Goal: Find specific page/section: Find specific page/section

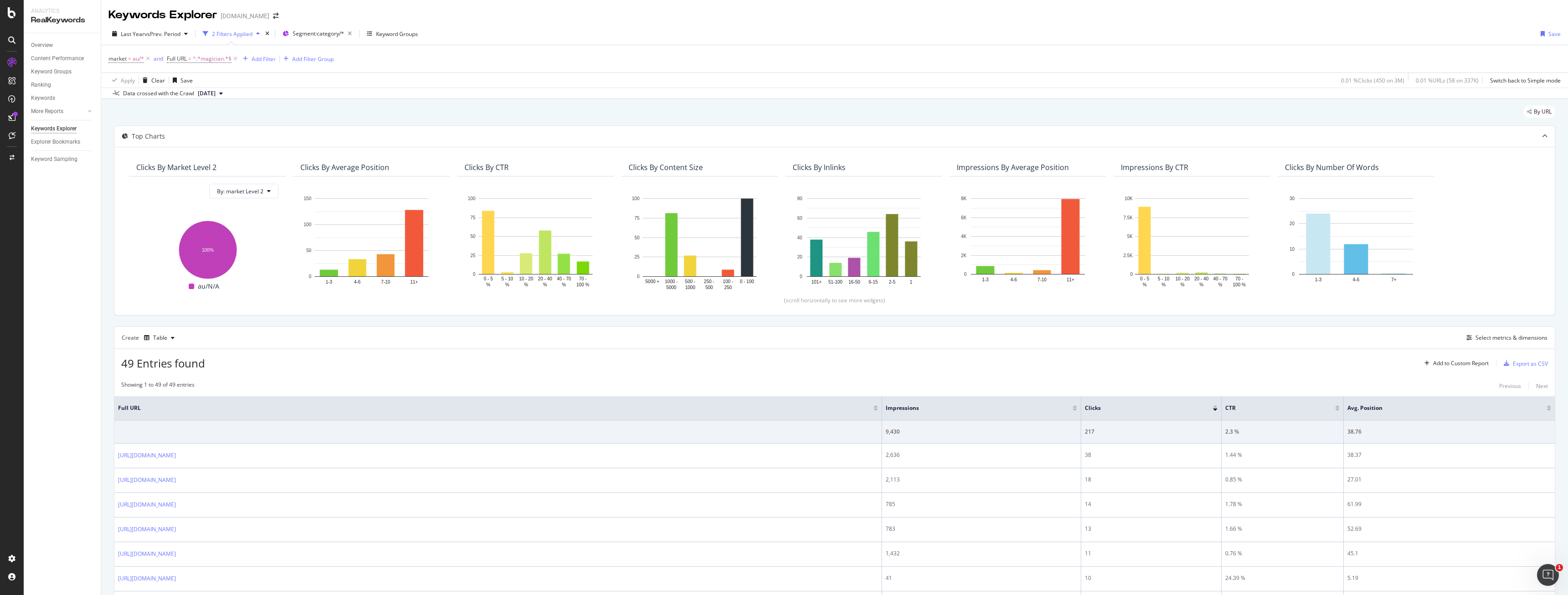
scroll to position [183, 0]
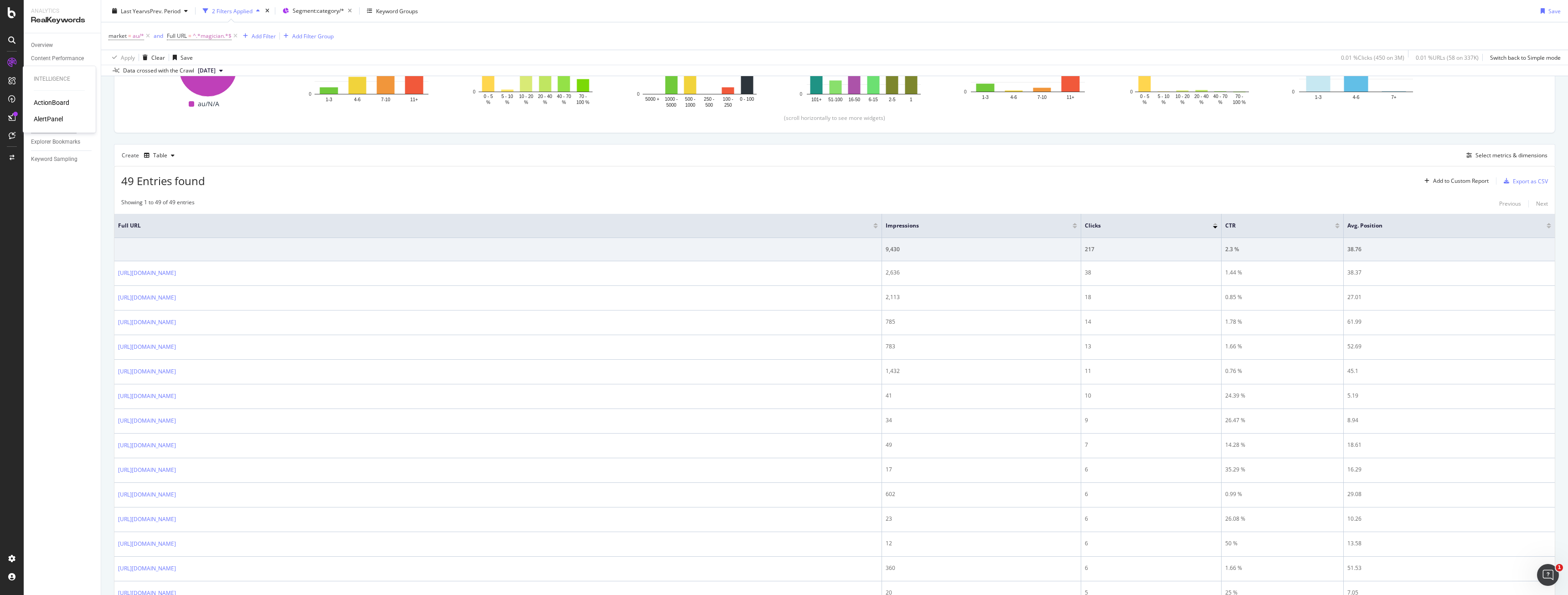
click at [33, 100] on div "Intelligence ActionBoard AlertPanel" at bounding box center [59, 99] width 66 height 63
click at [44, 104] on div "ActionBoard" at bounding box center [51, 102] width 35 height 9
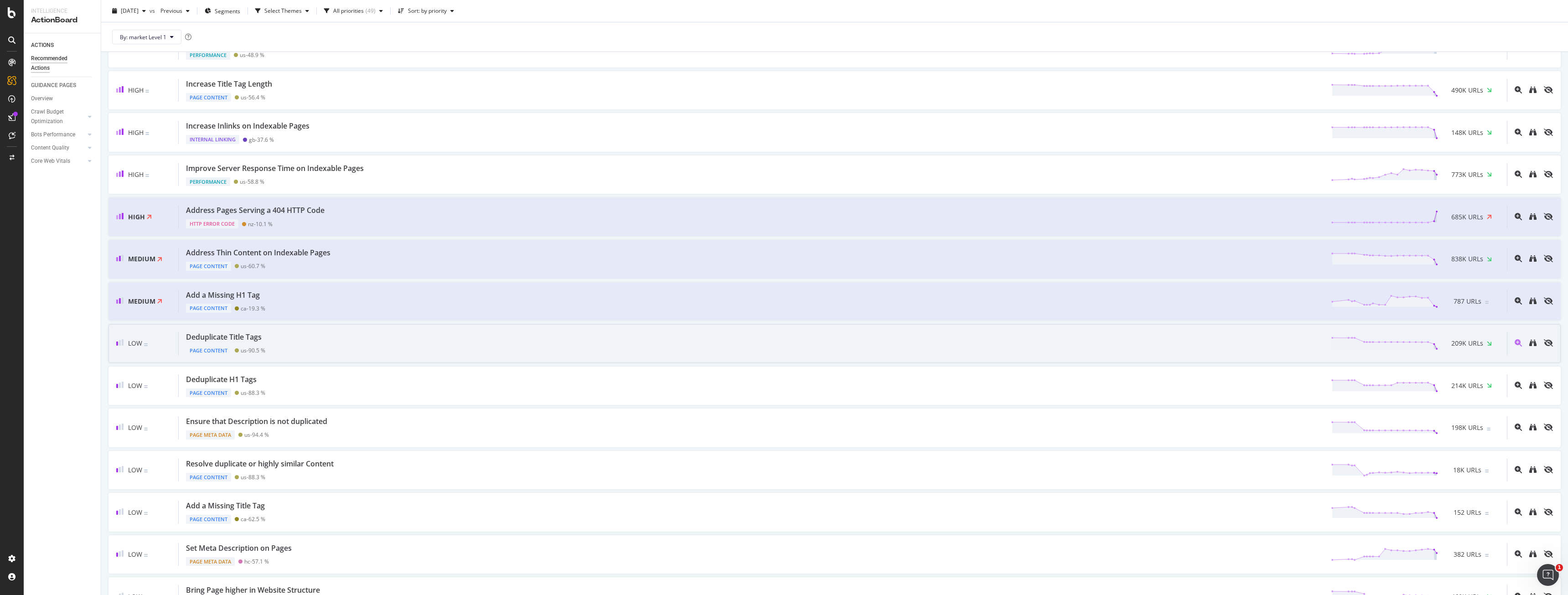
scroll to position [137, 0]
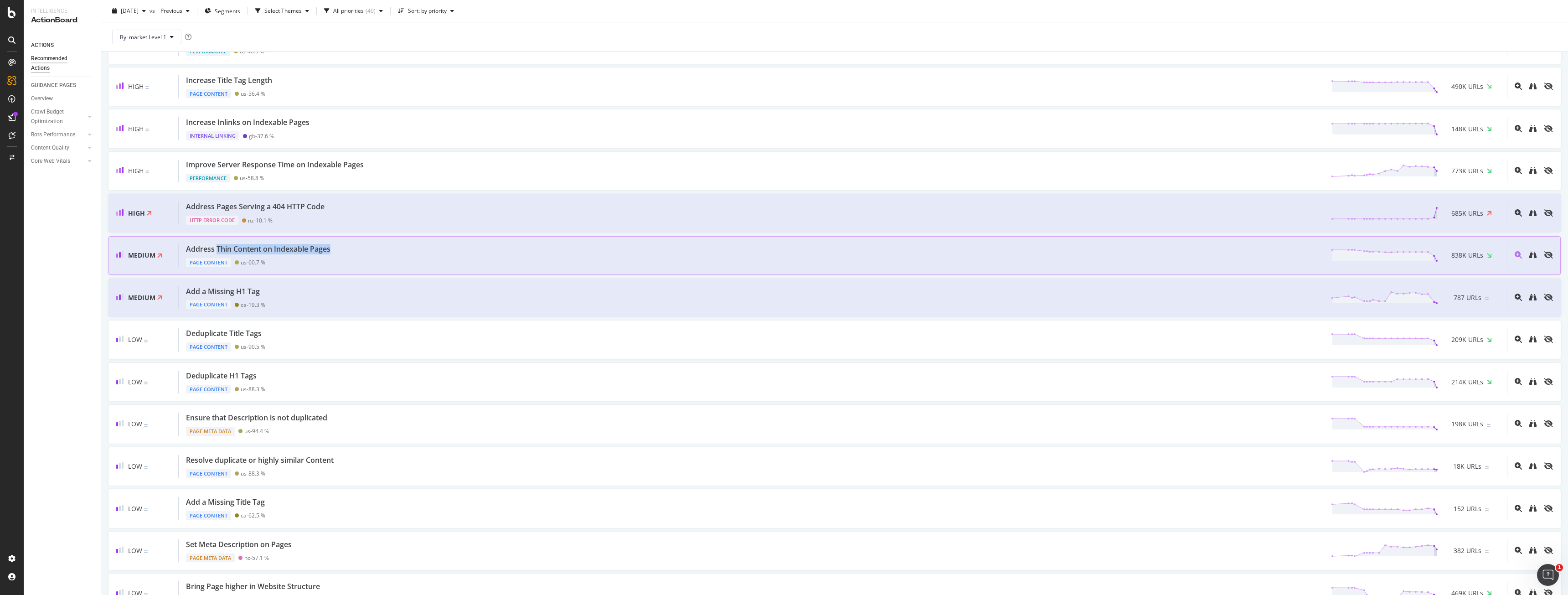
drag, startPoint x: 350, startPoint y: 241, endPoint x: 217, endPoint y: 253, distance: 133.5
click at [217, 253] on div "Medium Address Thin Content on Indexable Pages Page Content us - 60.7 % 838K UR…" at bounding box center [835, 256] width 1452 height 39
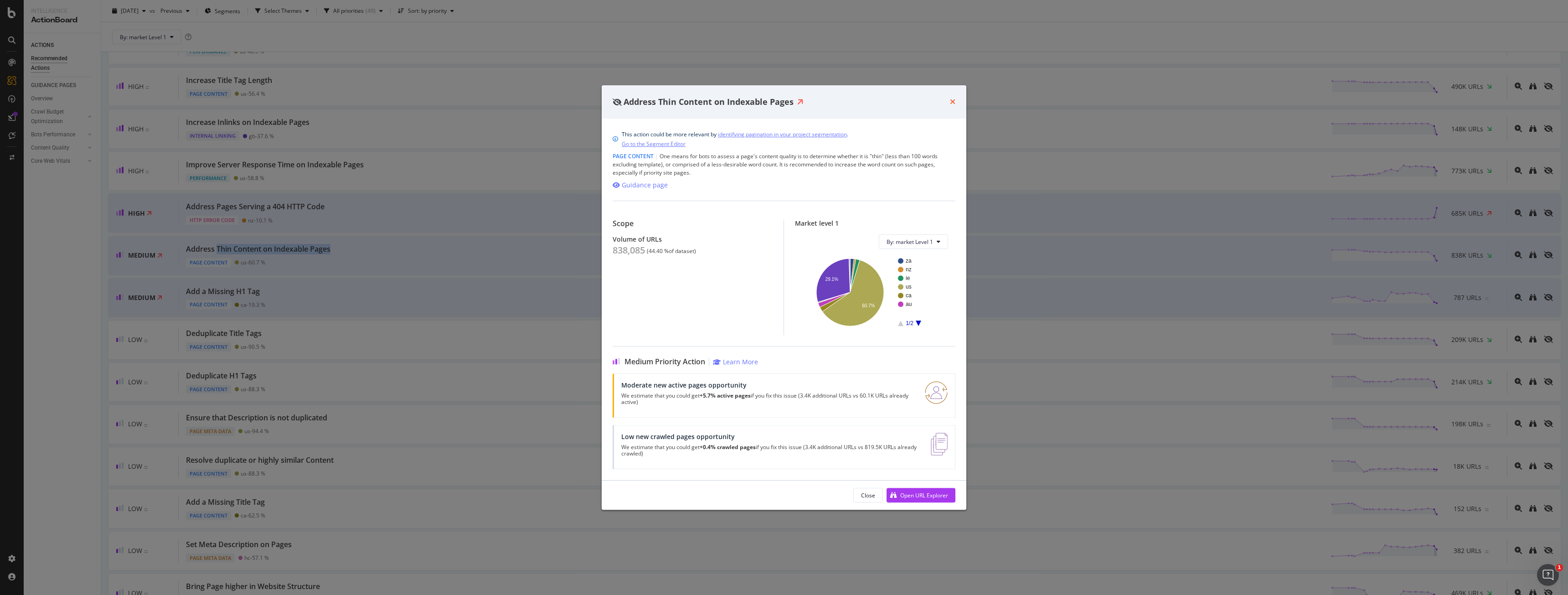
click at [951, 102] on icon "times" at bounding box center [953, 102] width 5 height 7
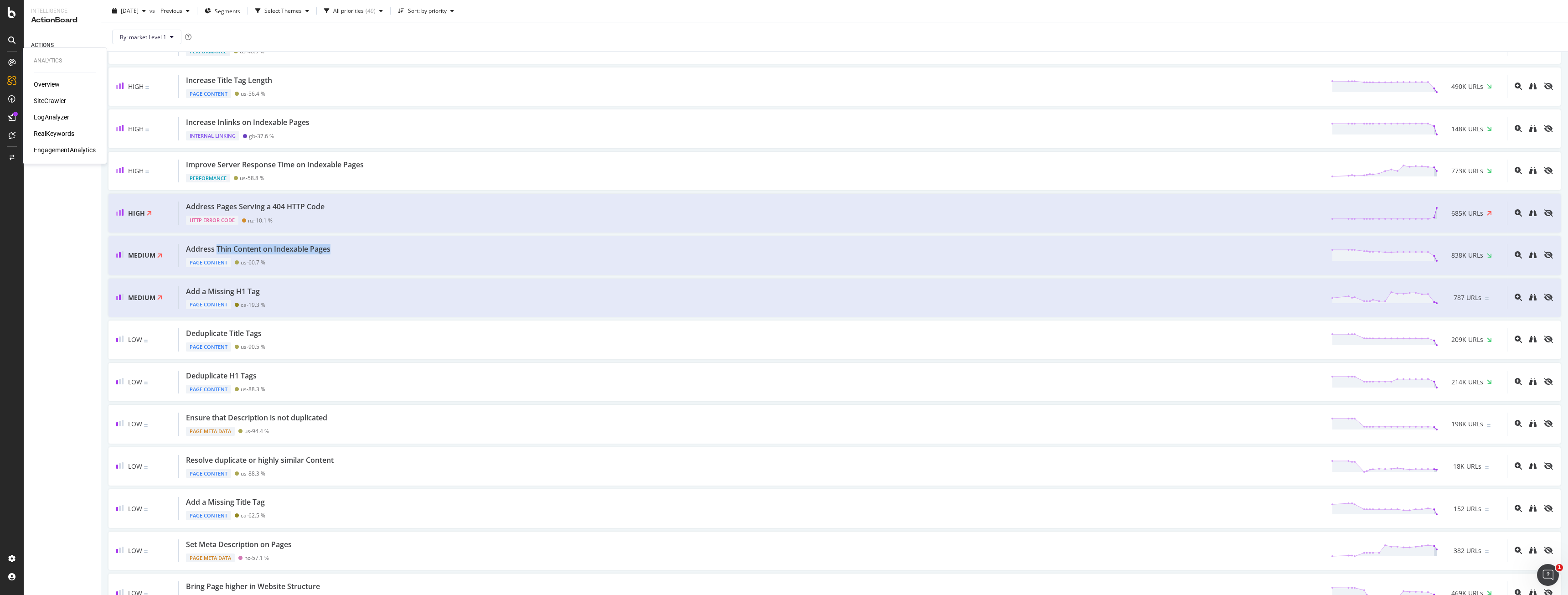
click at [49, 131] on div "RealKeywords" at bounding box center [54, 133] width 41 height 9
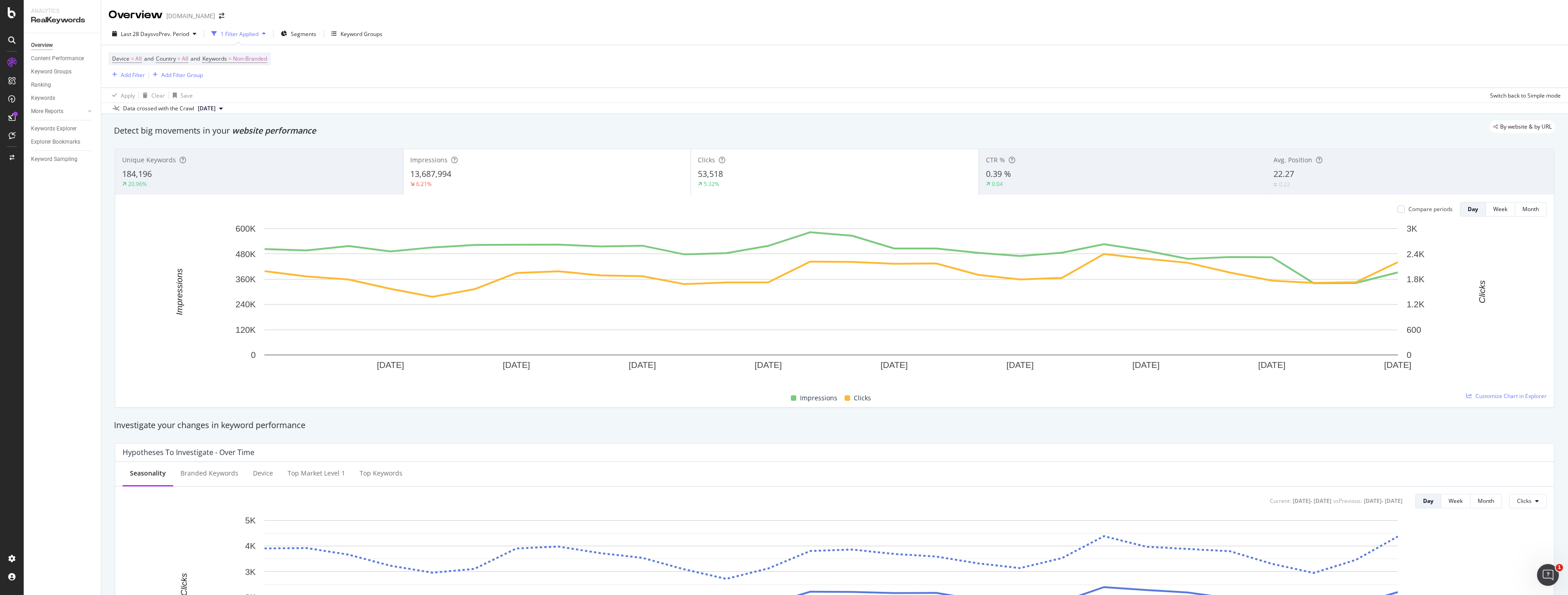
click at [54, 135] on div "Keywords Explorer" at bounding box center [66, 129] width 70 height 13
click at [54, 132] on div "Keywords Explorer" at bounding box center [54, 129] width 46 height 10
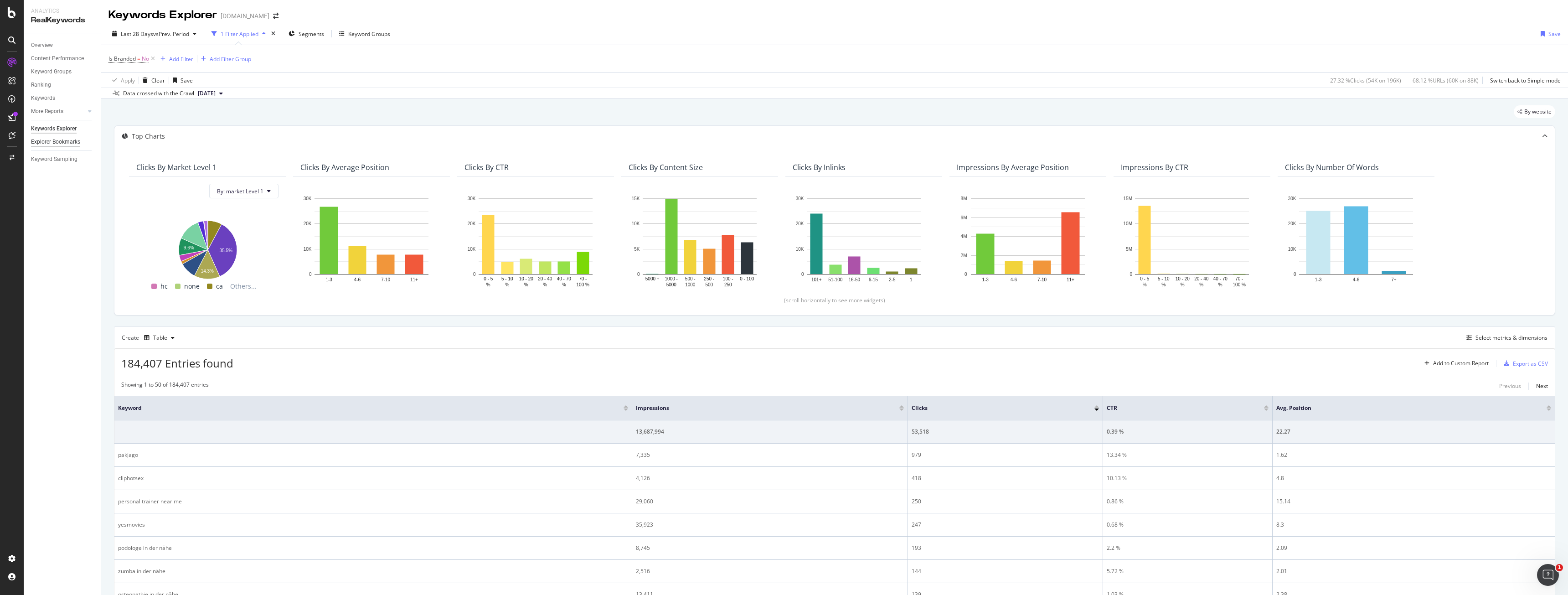
click at [56, 142] on div "Explorer Bookmarks" at bounding box center [55, 142] width 49 height 10
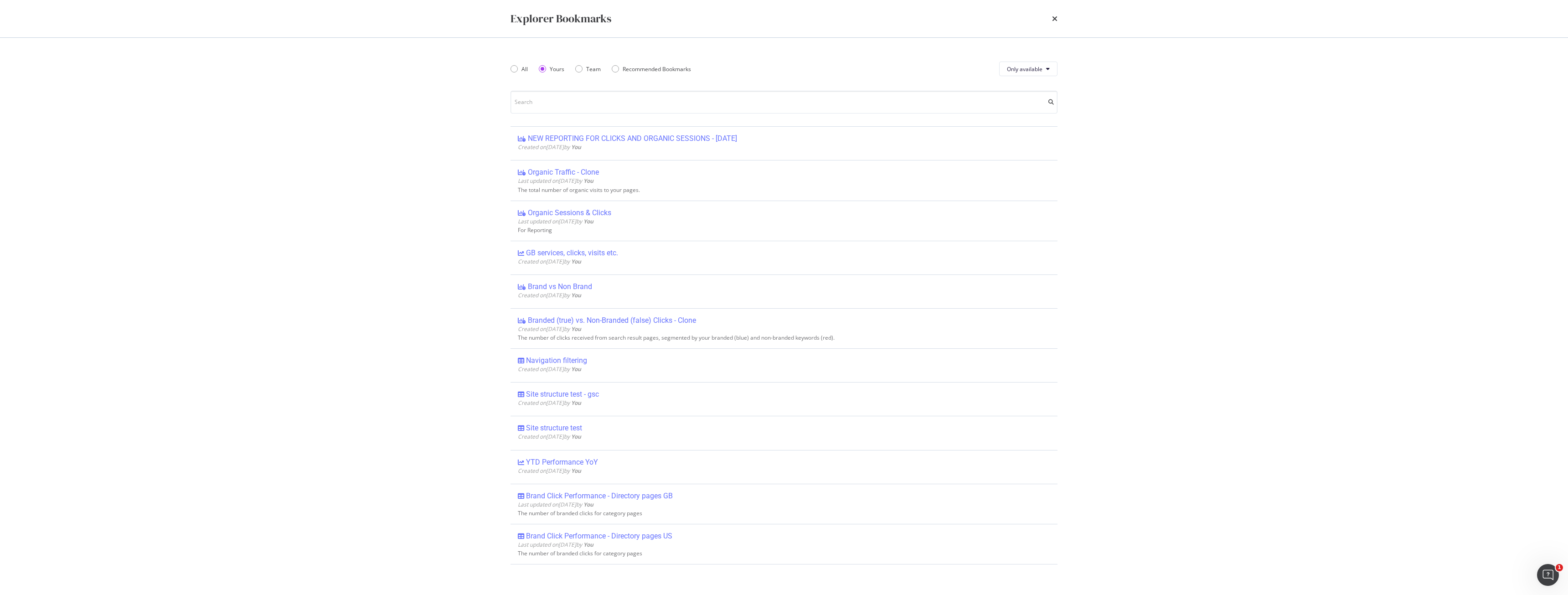
drag, startPoint x: 627, startPoint y: 459, endPoint x: 475, endPoint y: 246, distance: 261.7
click at [474, 247] on div "Explorer Bookmarks All Yours Team Recommended Bookmarks Only available NEW REPO…" at bounding box center [784, 297] width 1568 height 595
click at [520, 70] on div "All" at bounding box center [519, 69] width 17 height 8
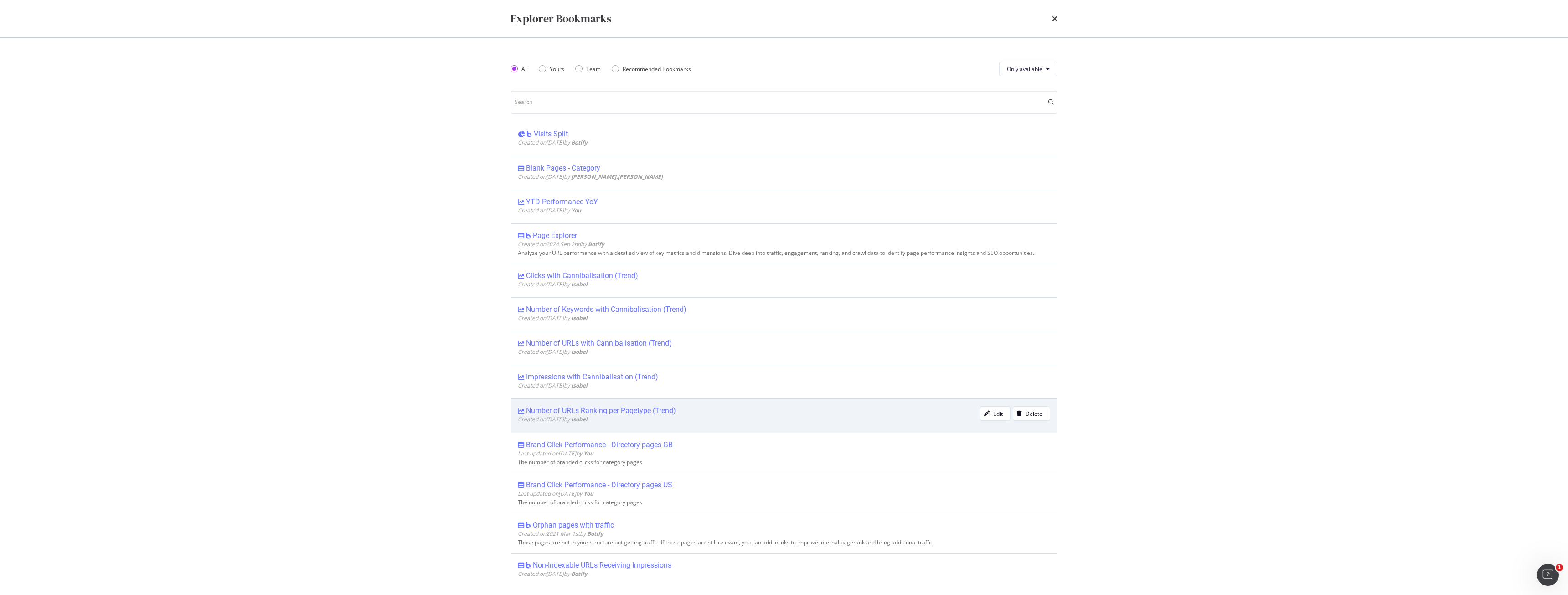
click at [625, 407] on div "Number of URLs Ranking per Pagetype (Trend)" at bounding box center [601, 410] width 150 height 9
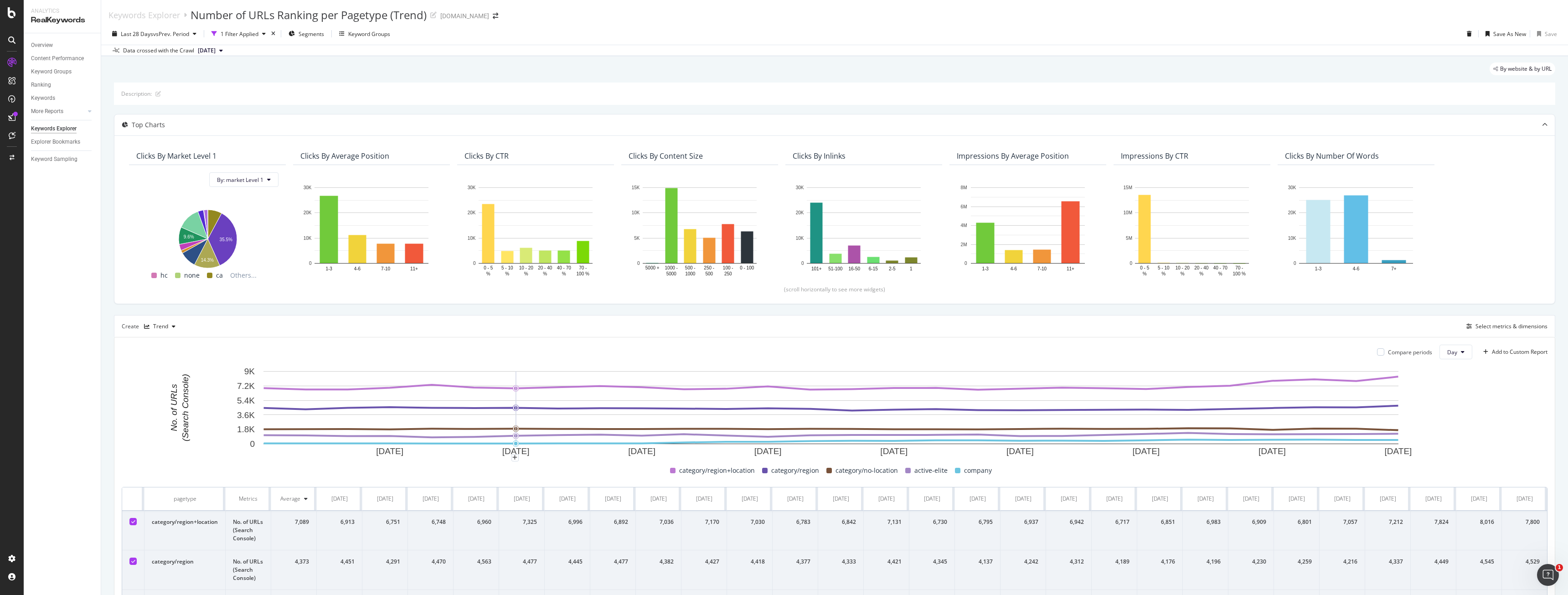
scroll to position [251, 0]
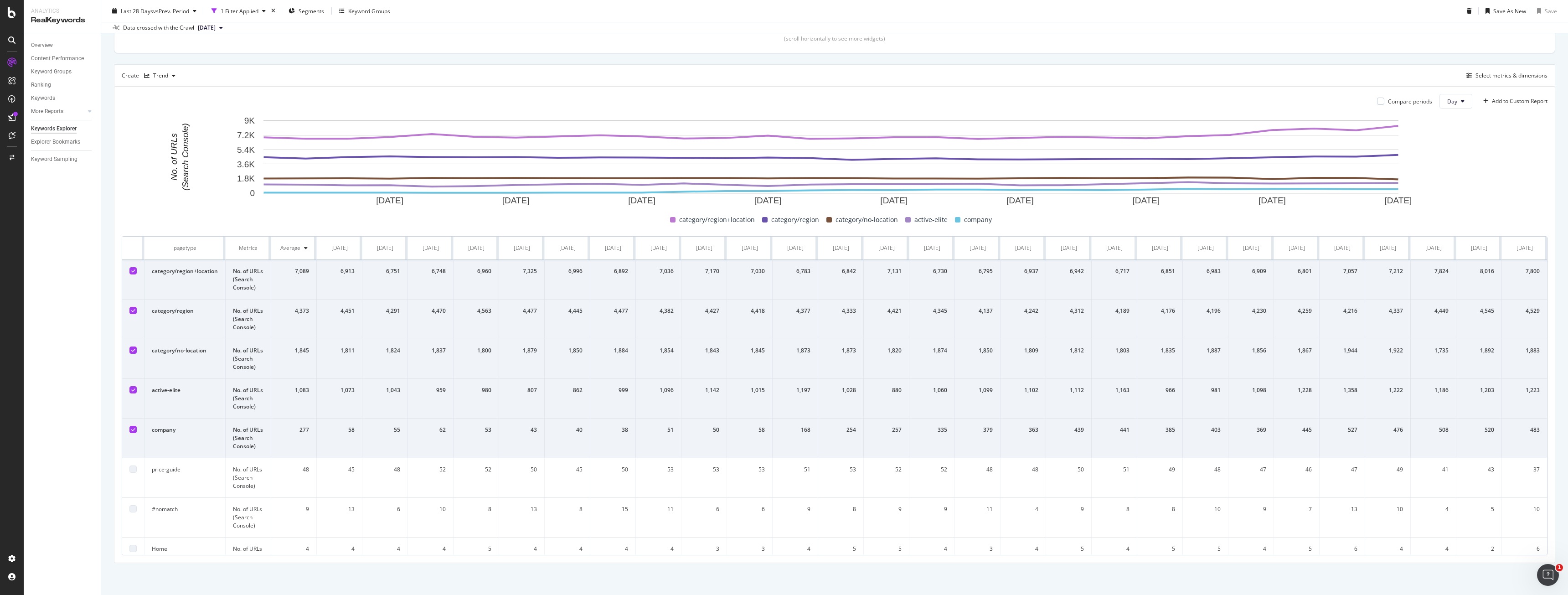
click at [137, 429] on td at bounding box center [133, 438] width 23 height 40
click at [135, 429] on icon at bounding box center [133, 429] width 4 height 4
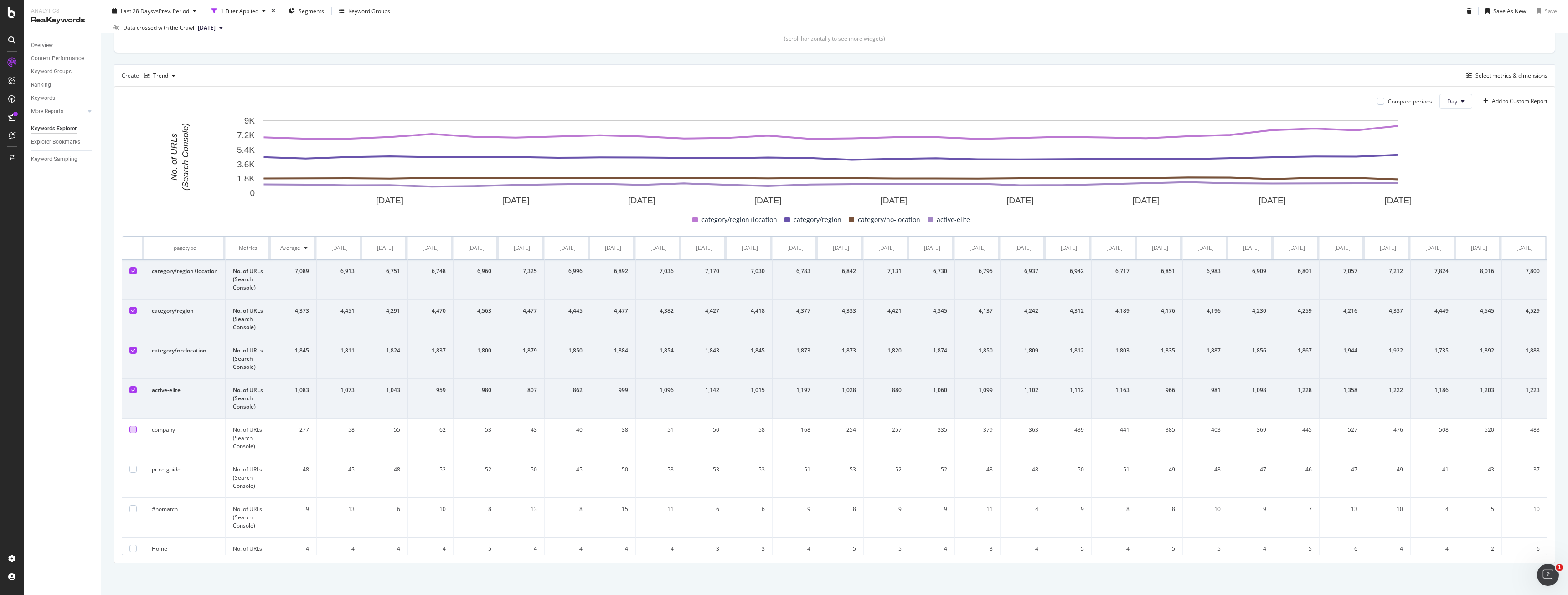
click at [135, 390] on icon at bounding box center [133, 390] width 4 height 4
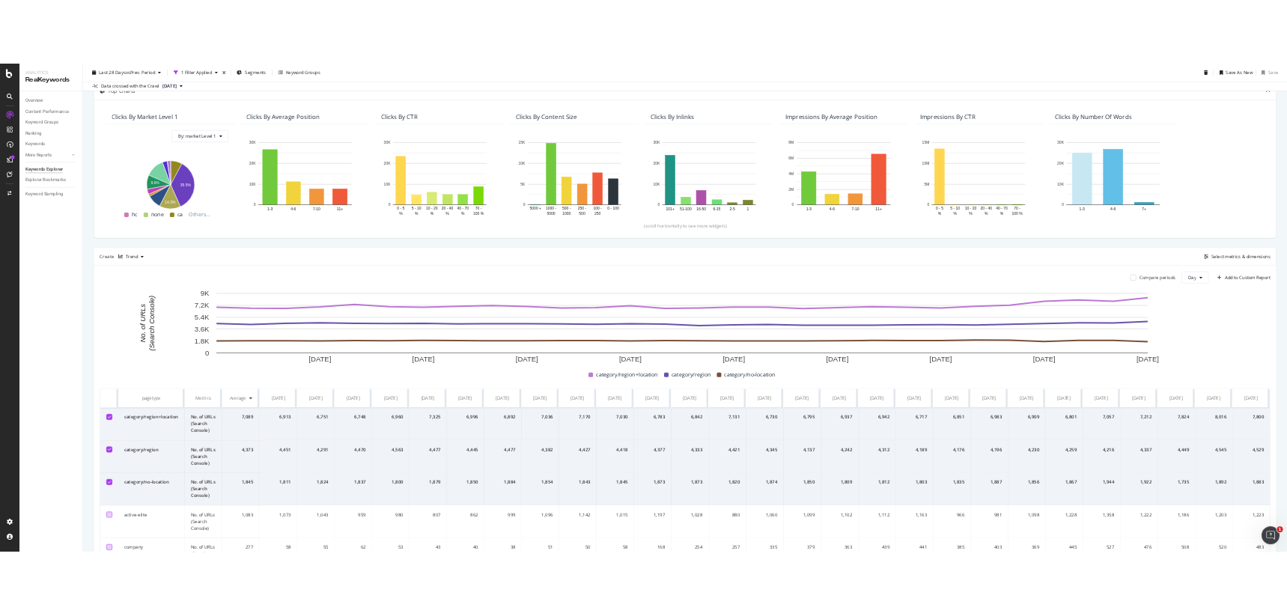
scroll to position [0, 0]
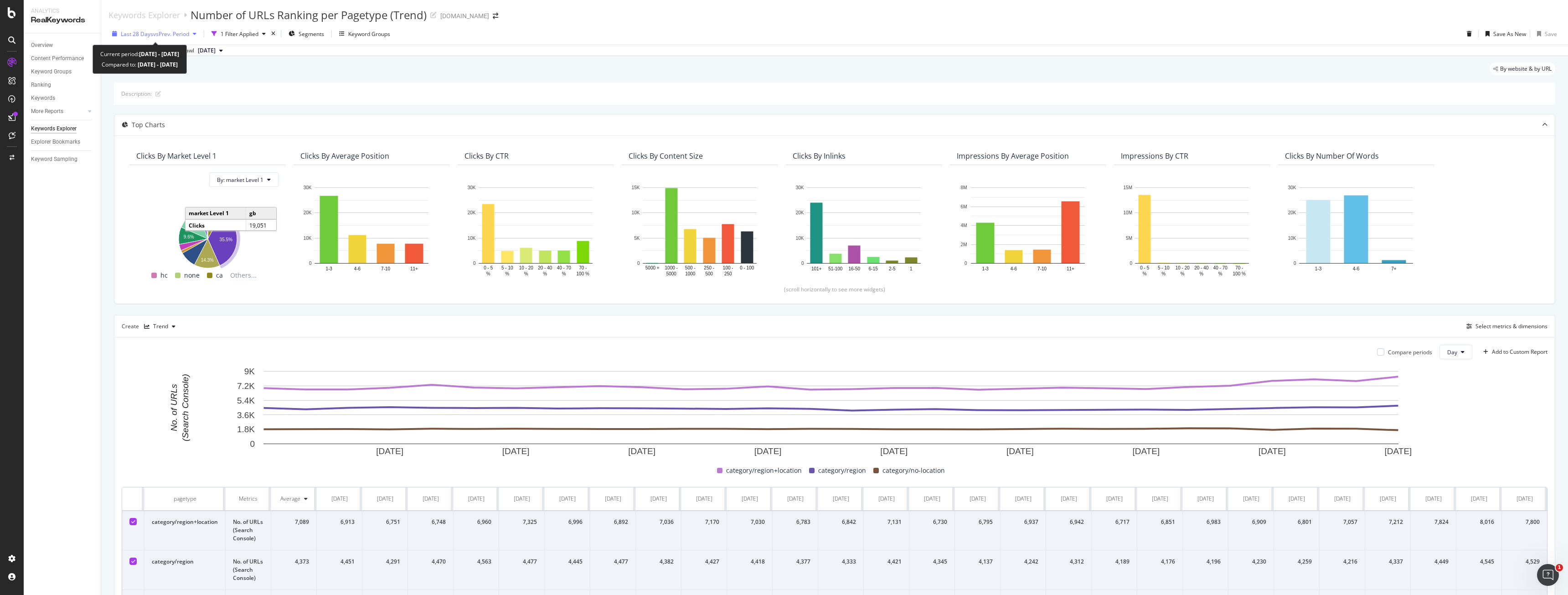
click at [147, 35] on span "Last 28 Days" at bounding box center [136, 33] width 32 height 8
click at [159, 96] on div "Last 6 Months" at bounding box center [150, 98] width 35 height 8
type input "[DATE]"
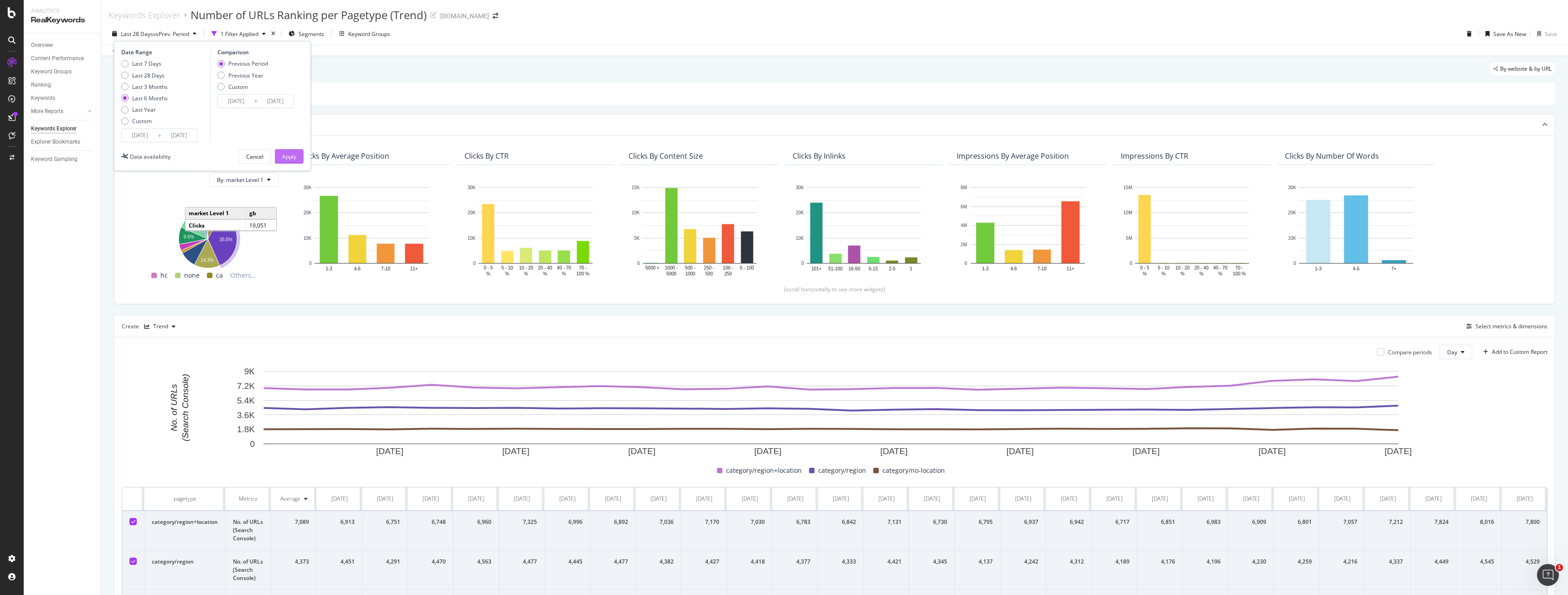
click at [300, 158] on button "Apply" at bounding box center [289, 157] width 29 height 15
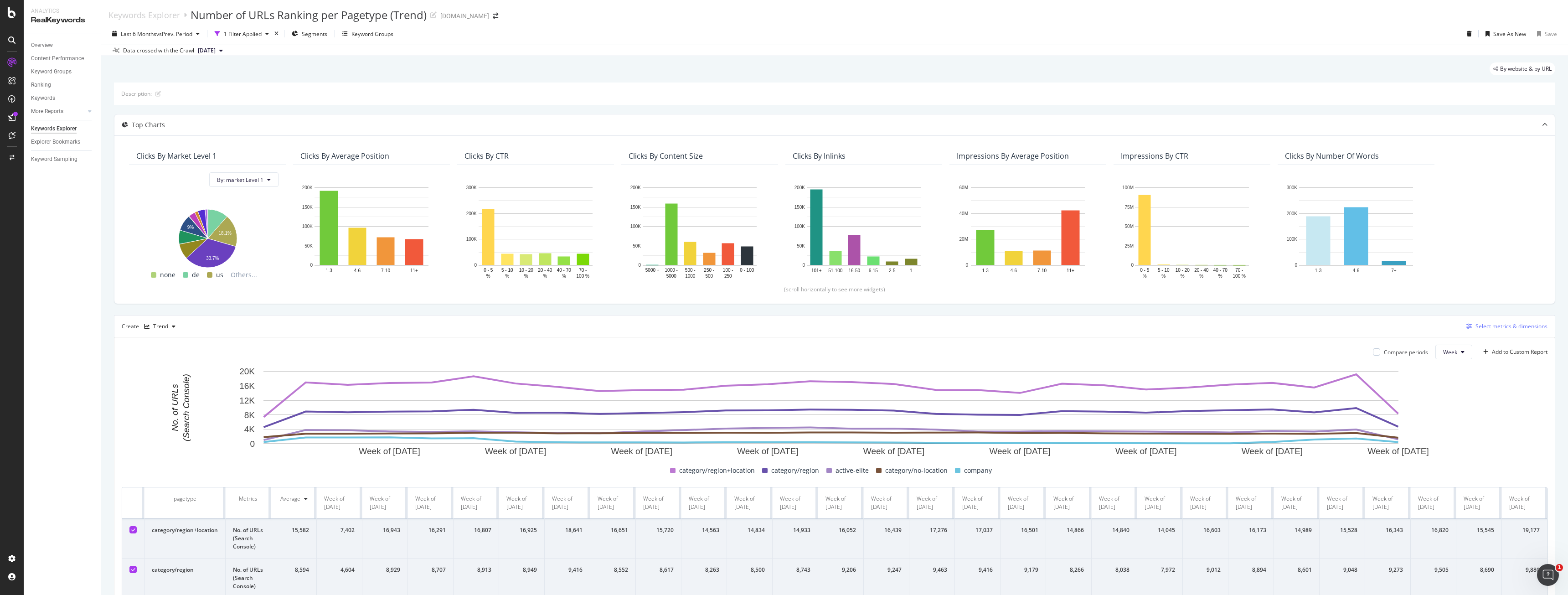
click at [1498, 322] on div "Select metrics & dimensions" at bounding box center [1511, 326] width 72 height 8
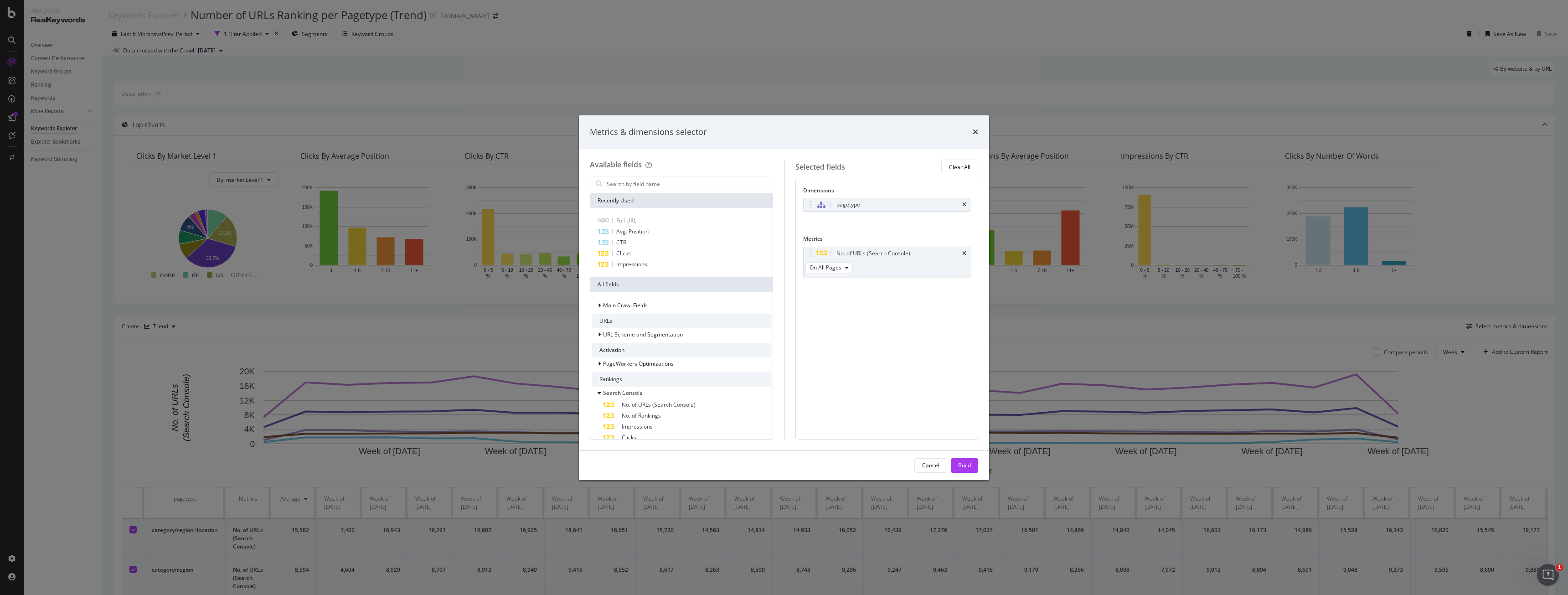
click at [970, 132] on div "Metrics & dimensions selector" at bounding box center [784, 132] width 388 height 12
click at [973, 130] on icon "times" at bounding box center [975, 132] width 5 height 7
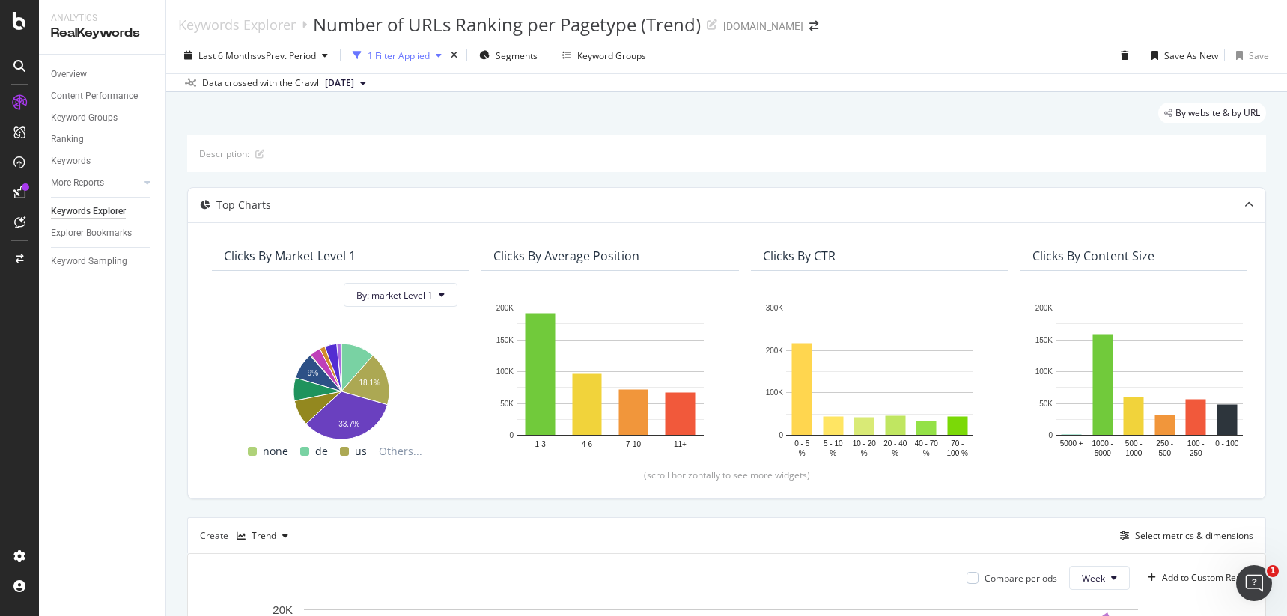
click at [407, 58] on div "1 Filter Applied" at bounding box center [399, 55] width 62 height 13
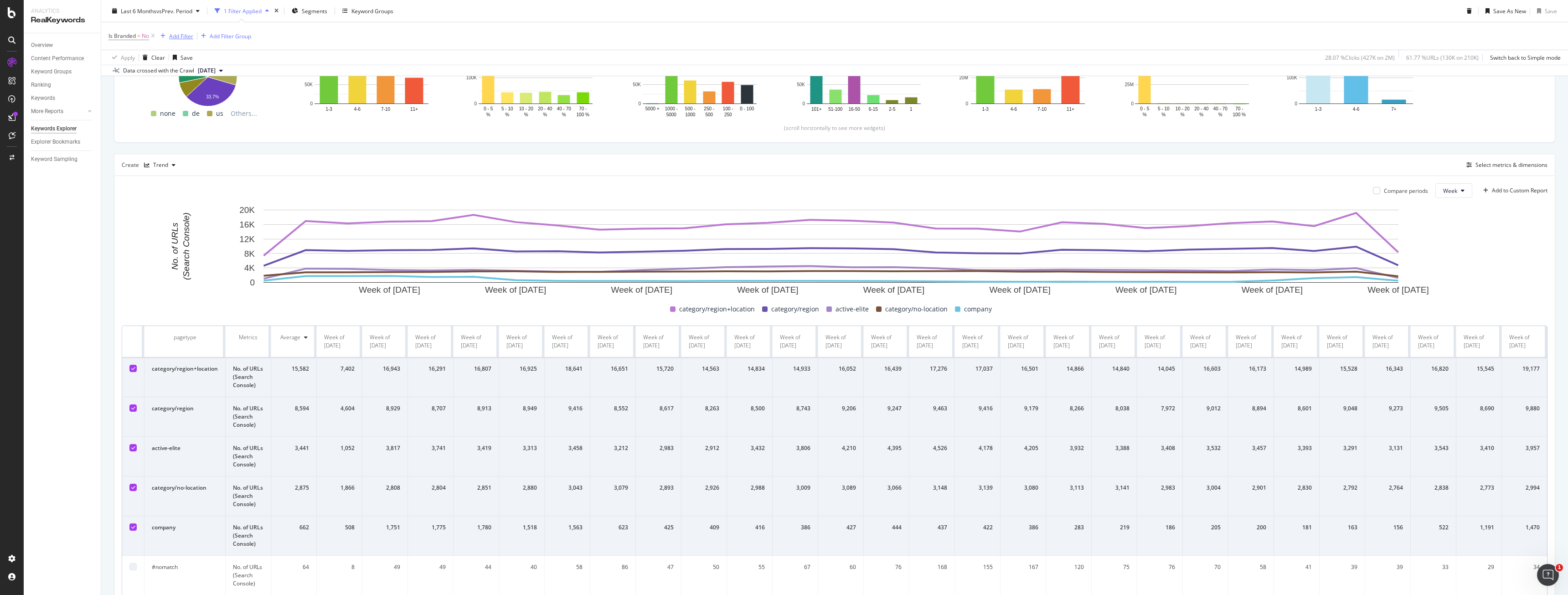
scroll to position [183, 0]
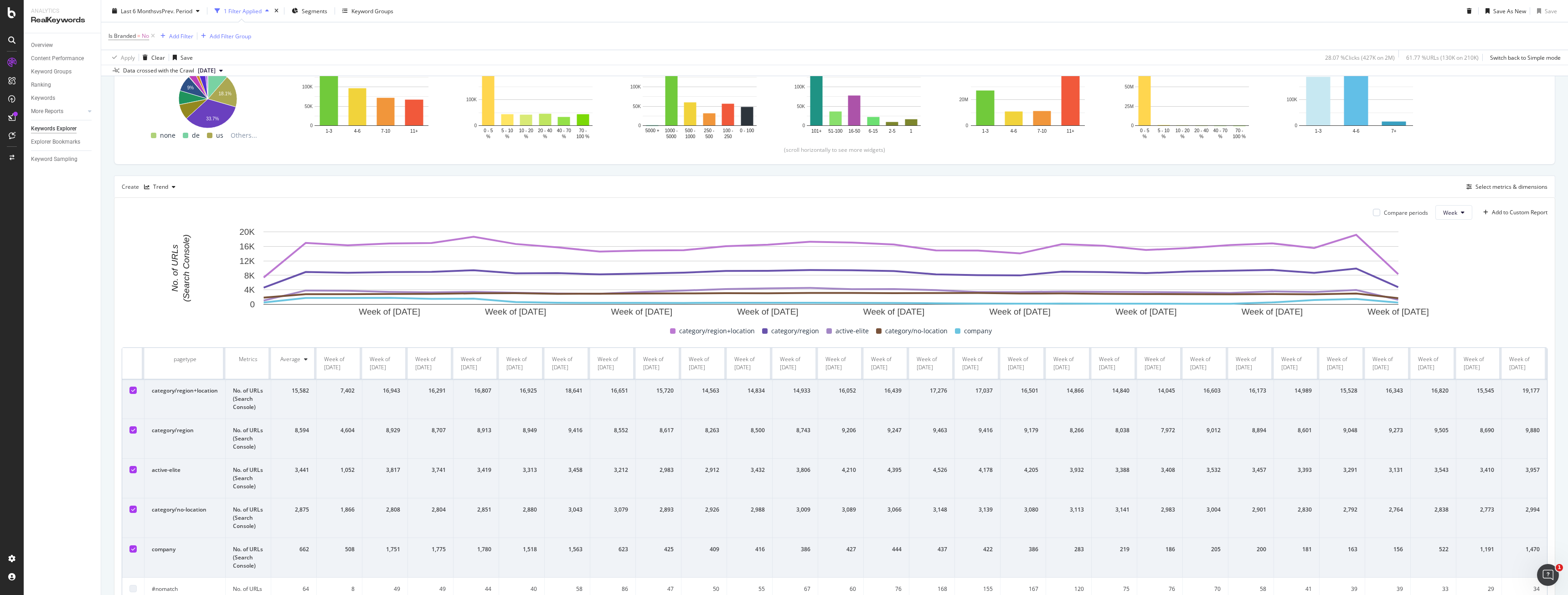
click at [154, 35] on icon at bounding box center [153, 36] width 8 height 9
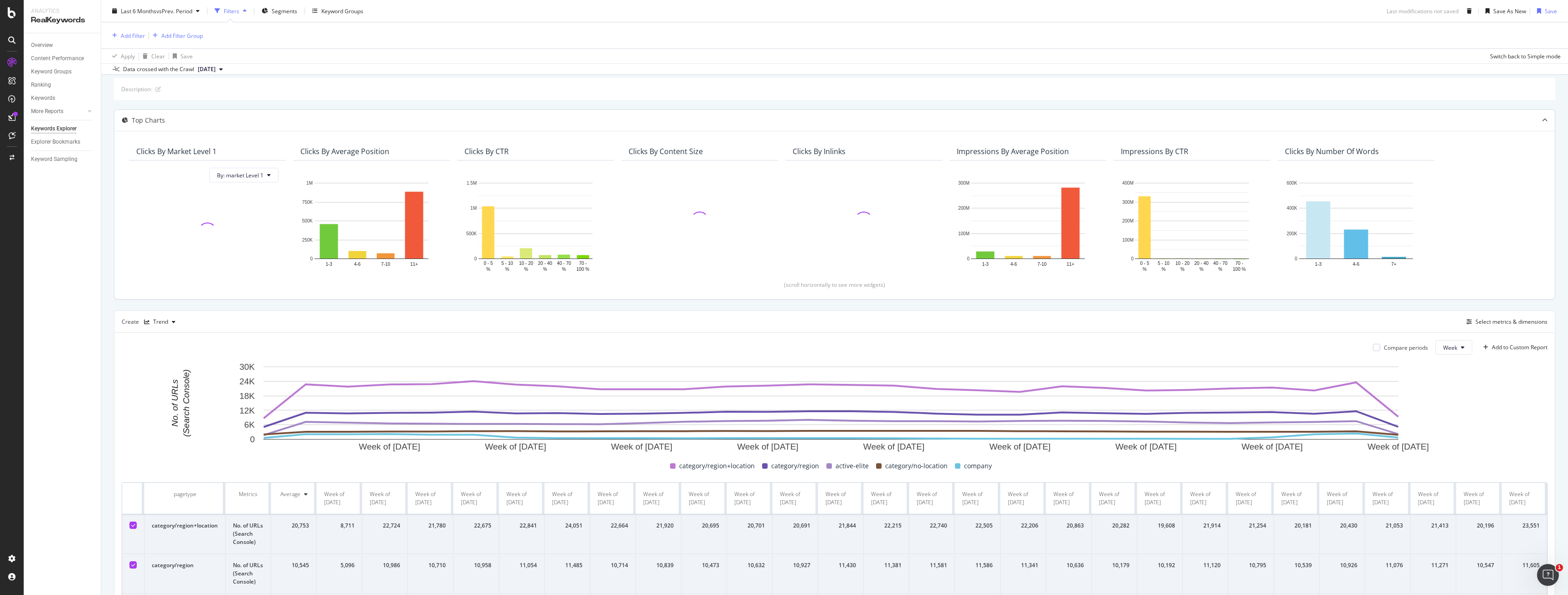
scroll to position [181, 0]
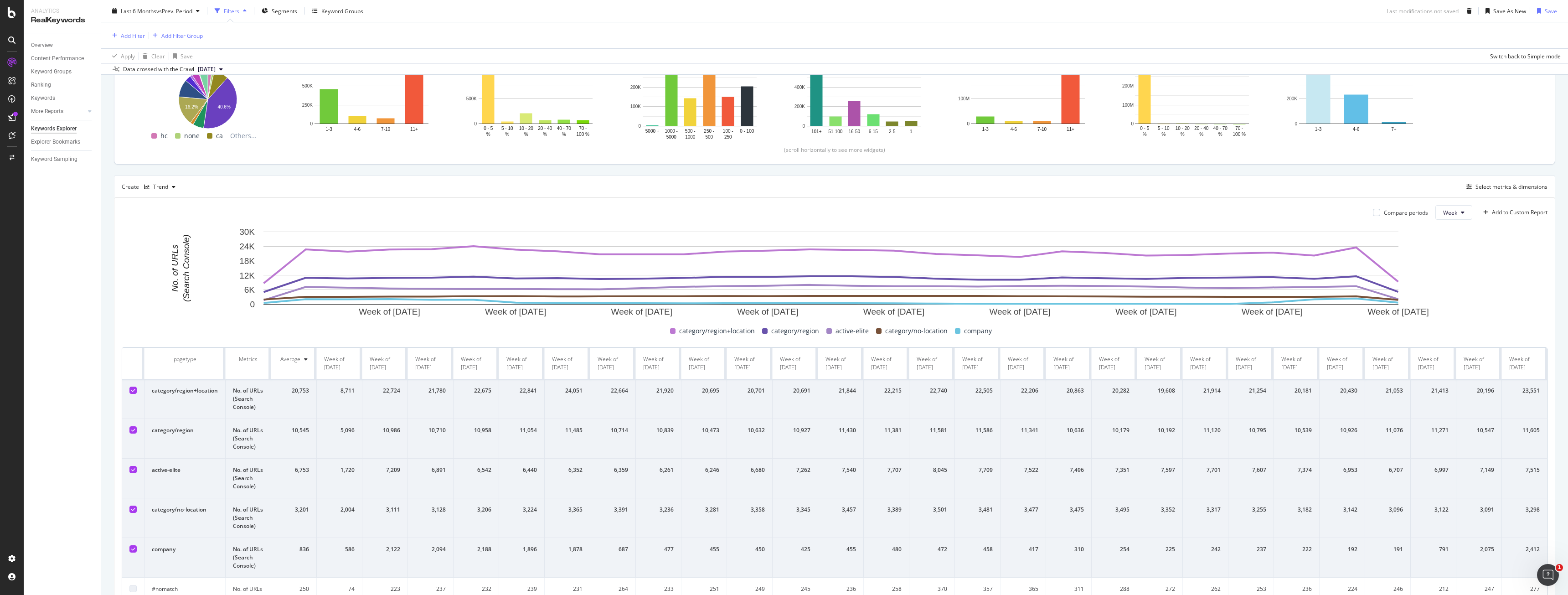
click at [131, 546] on div at bounding box center [133, 549] width 7 height 7
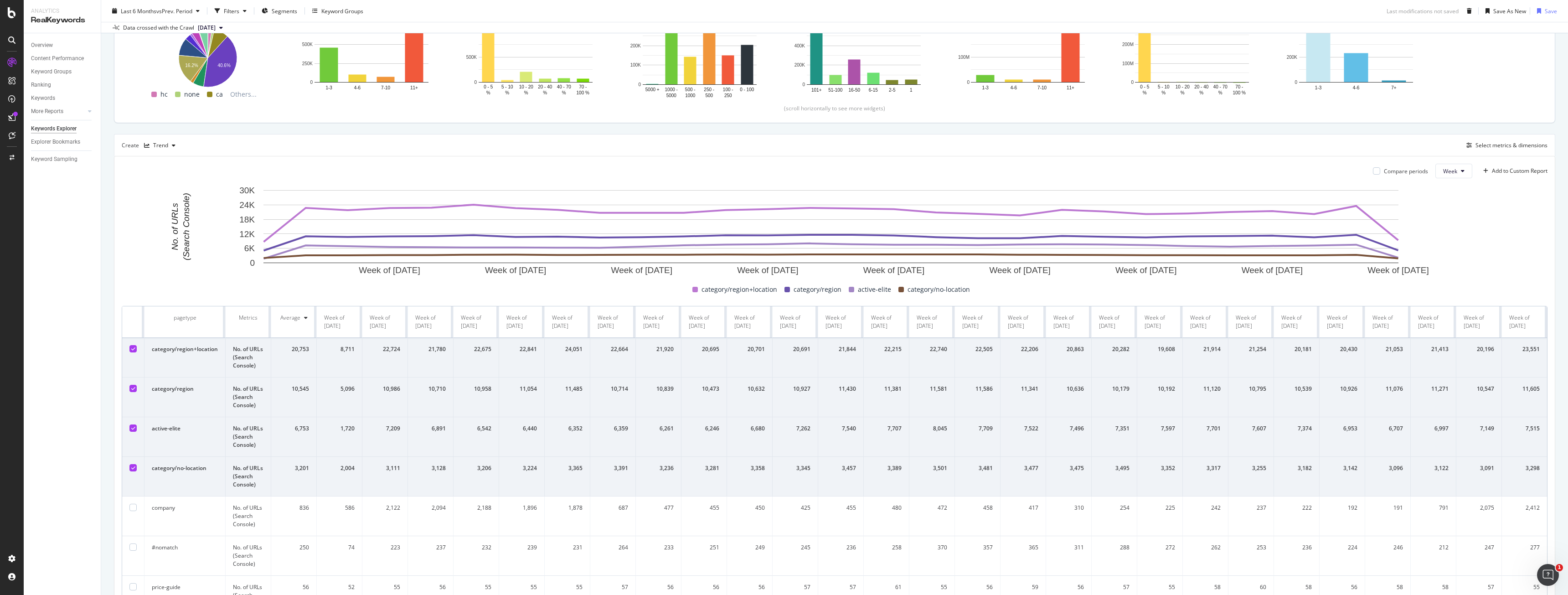
scroll to position [139, 0]
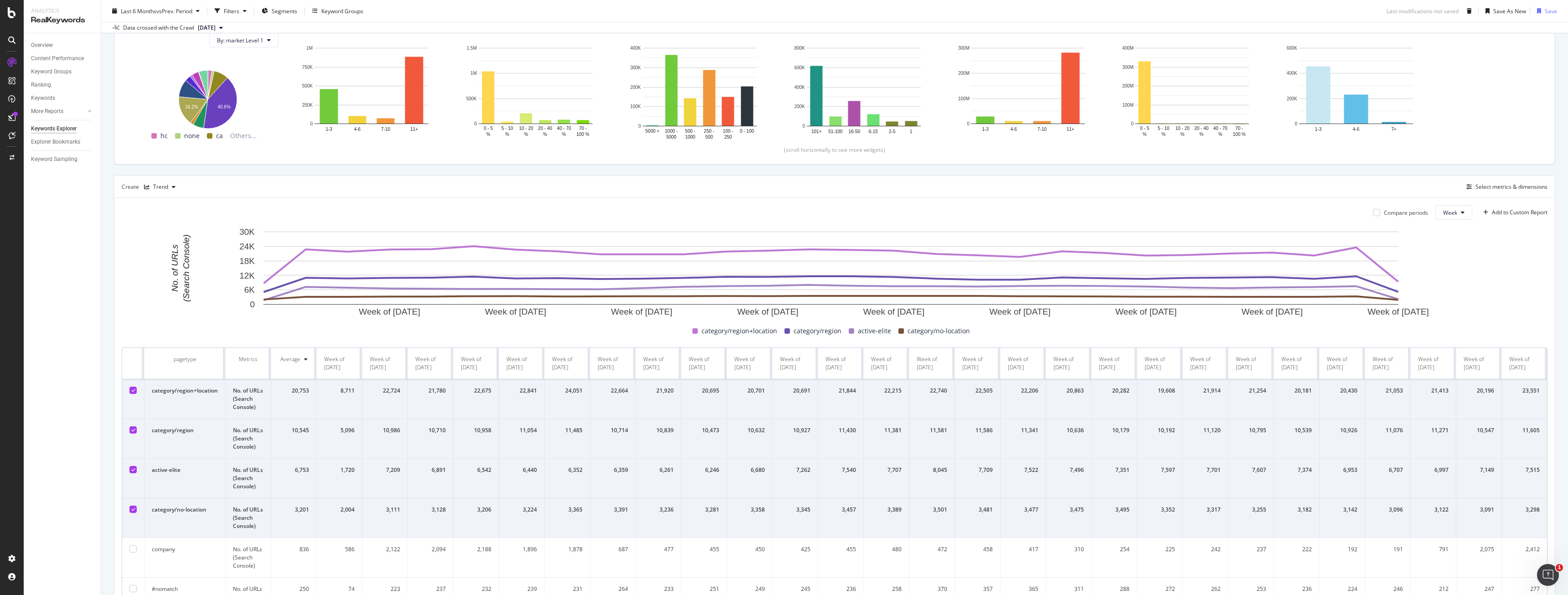
click at [131, 470] on icon at bounding box center [133, 470] width 4 height 4
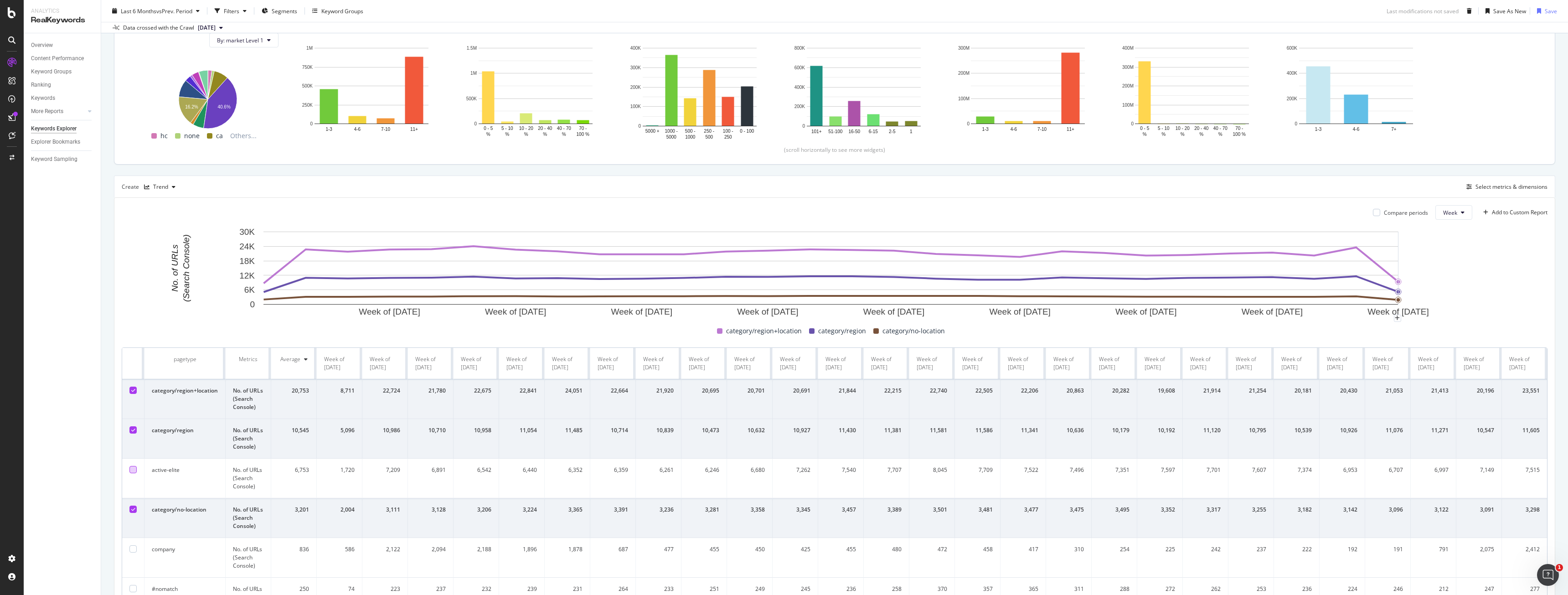
click at [1422, 241] on rect "A chart." at bounding box center [831, 273] width 1419 height 91
click at [1443, 215] on span "Week" at bounding box center [1450, 213] width 14 height 8
click at [1445, 263] on span "Month" at bounding box center [1444, 264] width 16 height 8
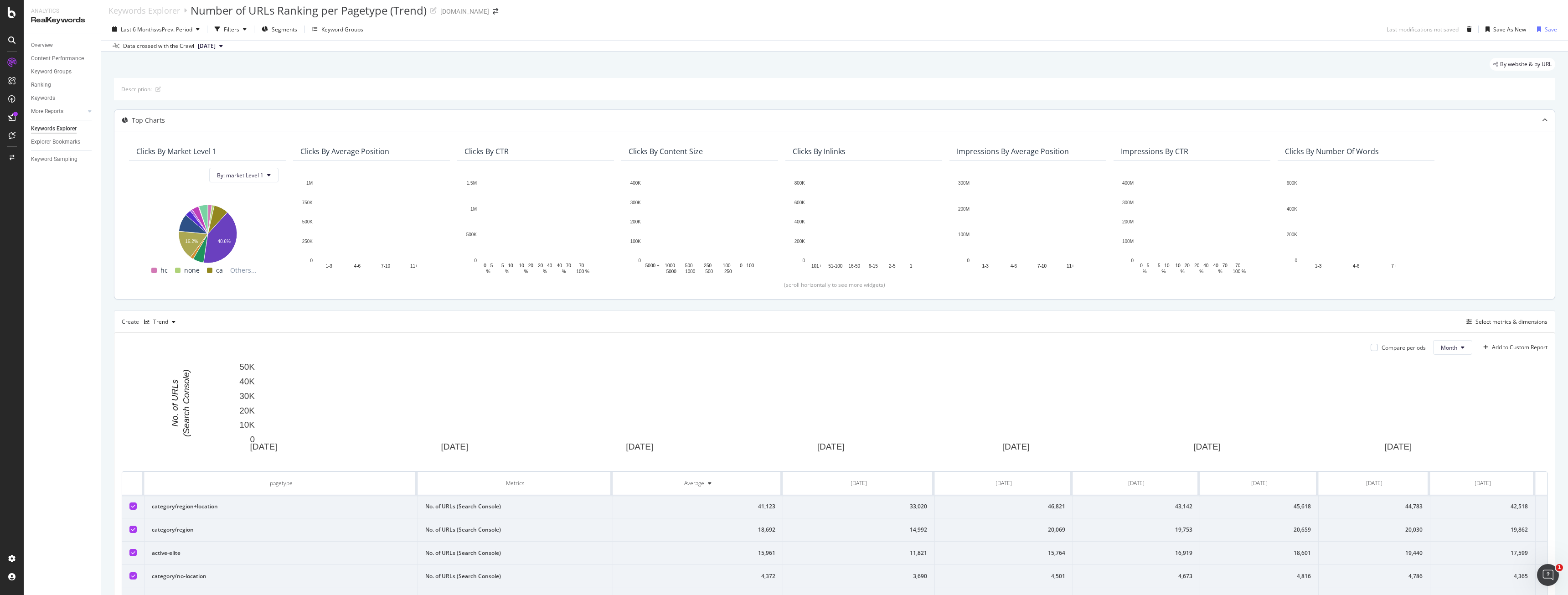
scroll to position [139, 0]
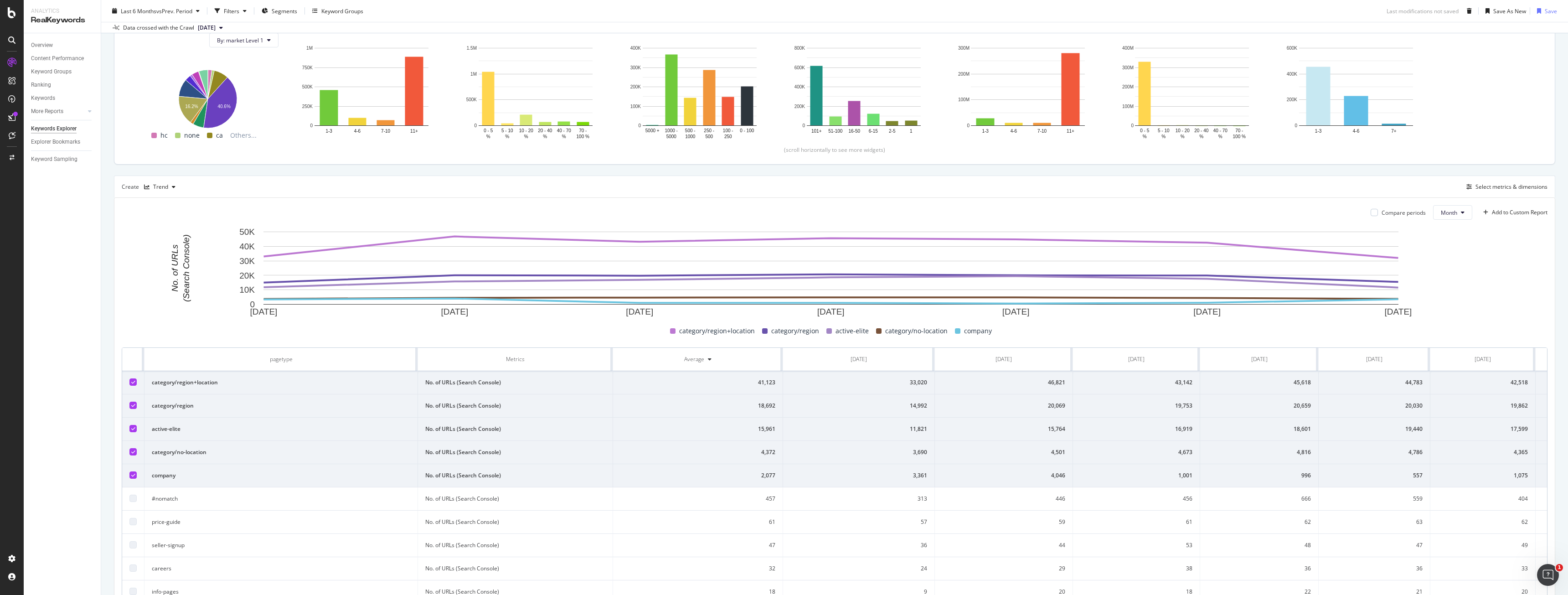
click at [137, 475] on td at bounding box center [133, 476] width 23 height 23
click at [133, 475] on icon at bounding box center [133, 475] width 4 height 4
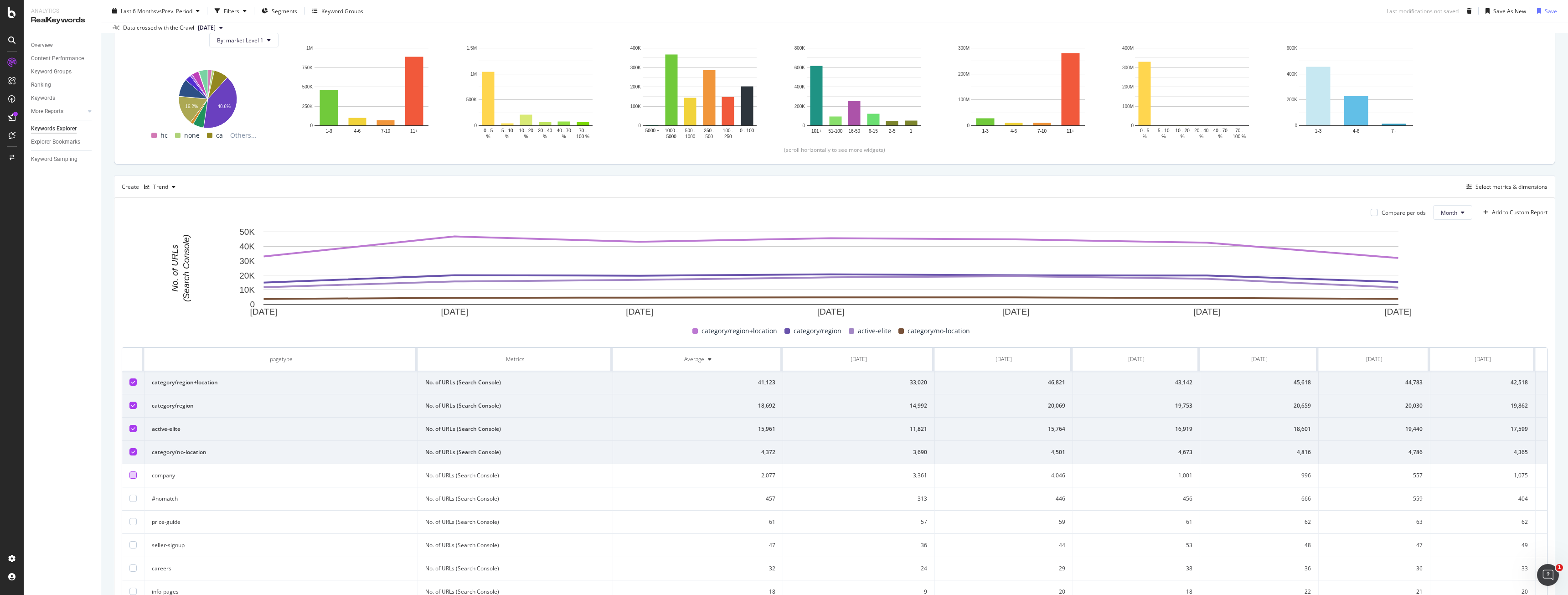
click at [135, 426] on div at bounding box center [133, 429] width 7 height 7
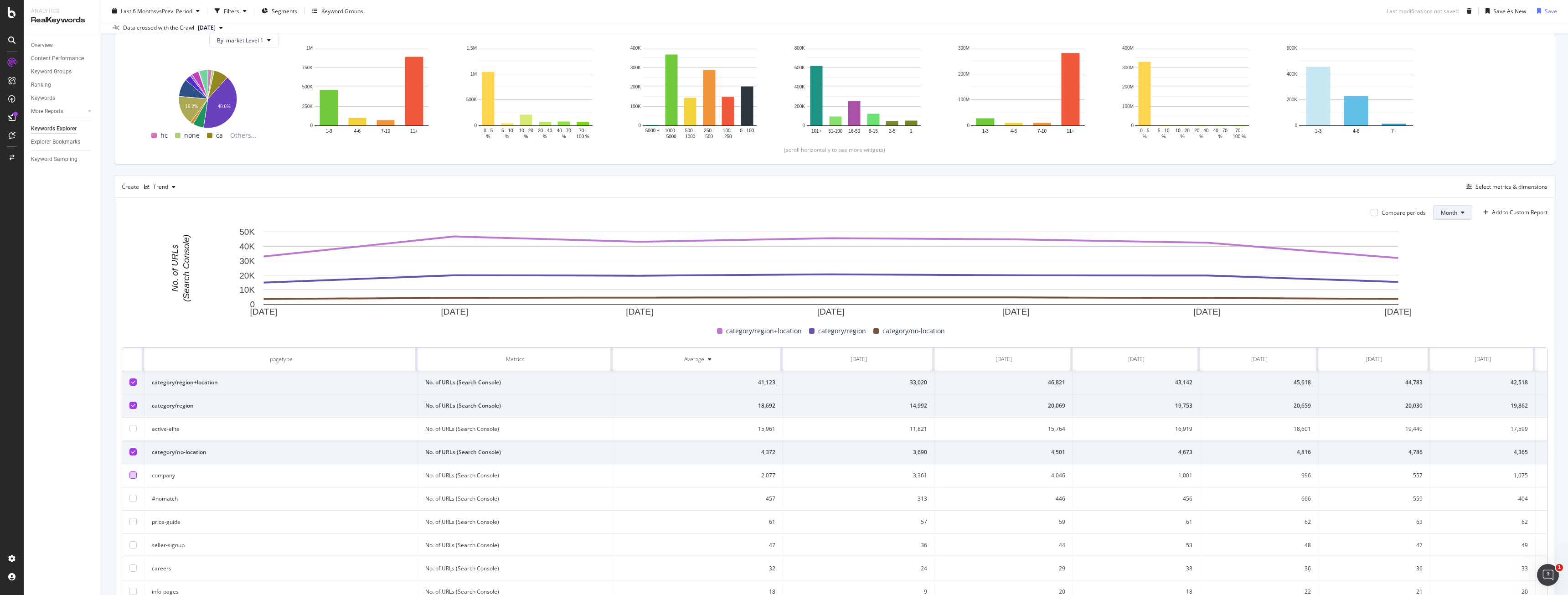
click at [1447, 214] on span "Month" at bounding box center [1449, 213] width 16 height 8
drag, startPoint x: 1493, startPoint y: 317, endPoint x: 1478, endPoint y: 319, distance: 15.1
click at [1494, 317] on rect "A chart." at bounding box center [831, 273] width 1419 height 91
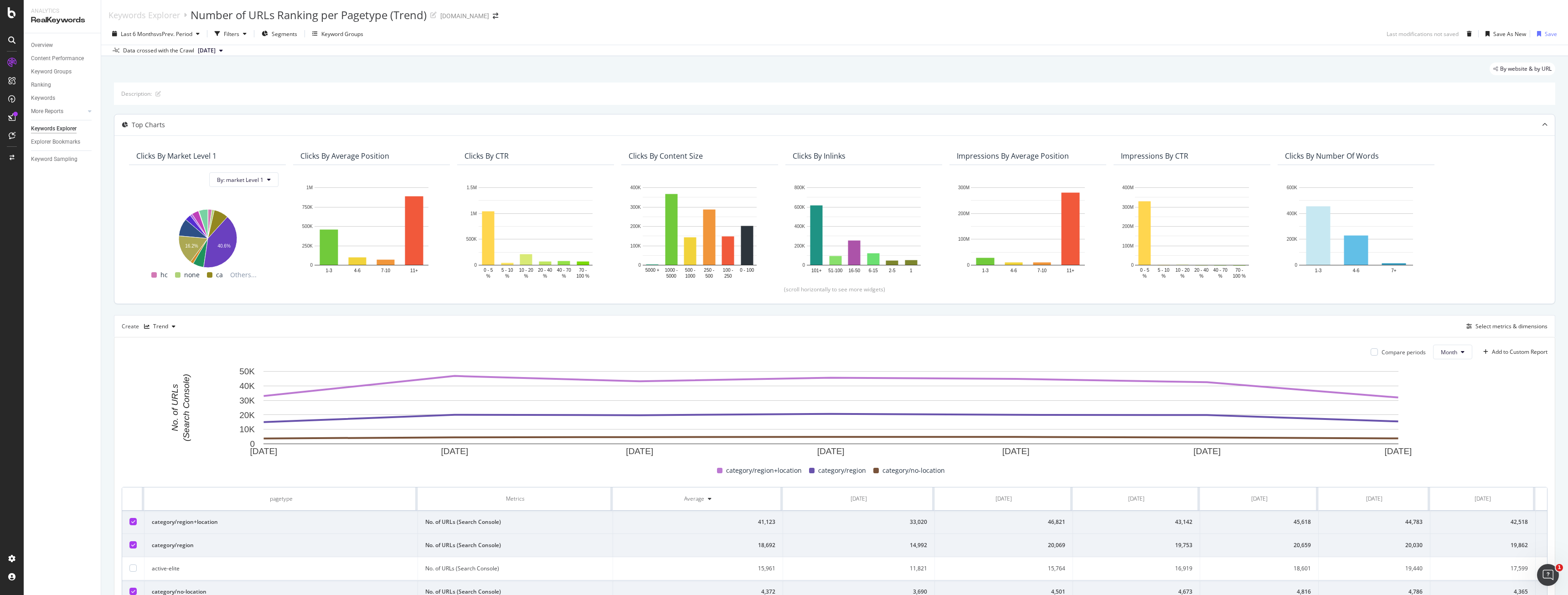
click at [153, 46] on div "Data crossed with the Crawl [DATE]" at bounding box center [169, 51] width 114 height 11
click at [168, 33] on span "vs Prev. Period" at bounding box center [174, 33] width 36 height 8
click at [564, 71] on div "By website & by URL" at bounding box center [835, 72] width 1441 height 20
click at [317, 13] on div "Number of URLs Ranking per Pagetype (Trend)" at bounding box center [309, 15] width 236 height 15
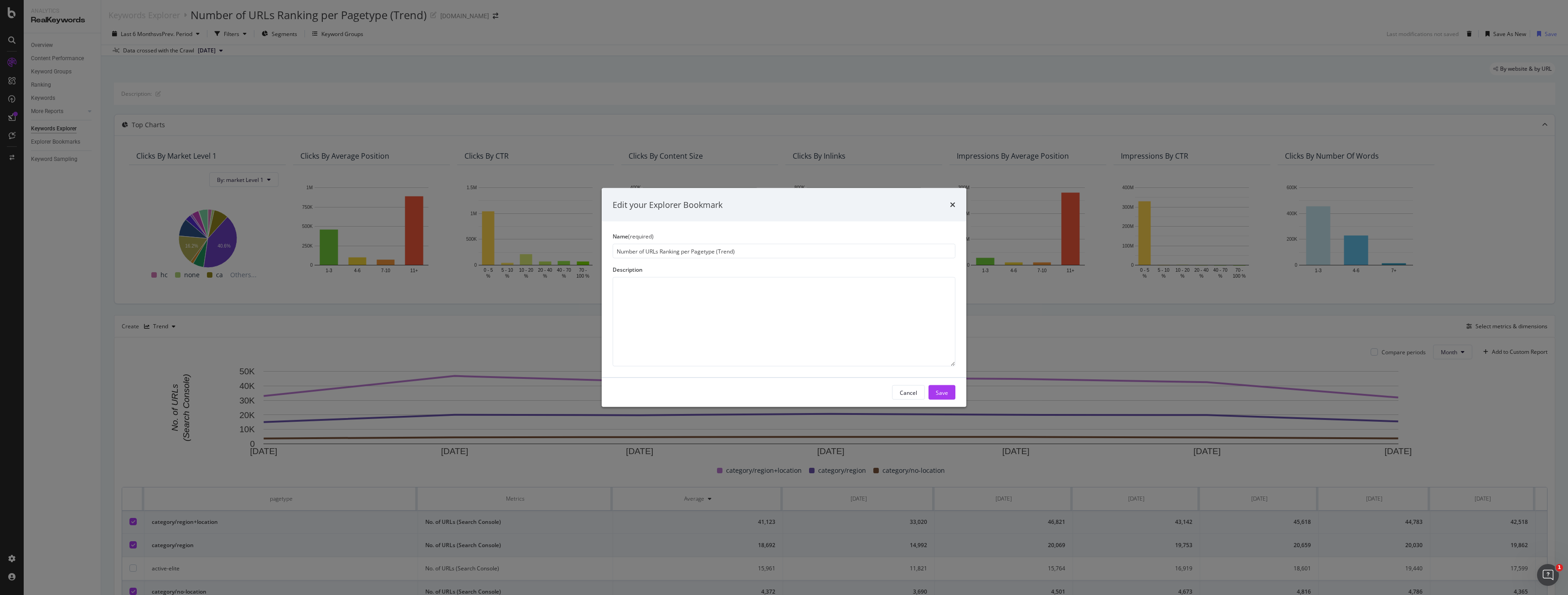
click at [951, 204] on icon "times" at bounding box center [953, 205] width 5 height 7
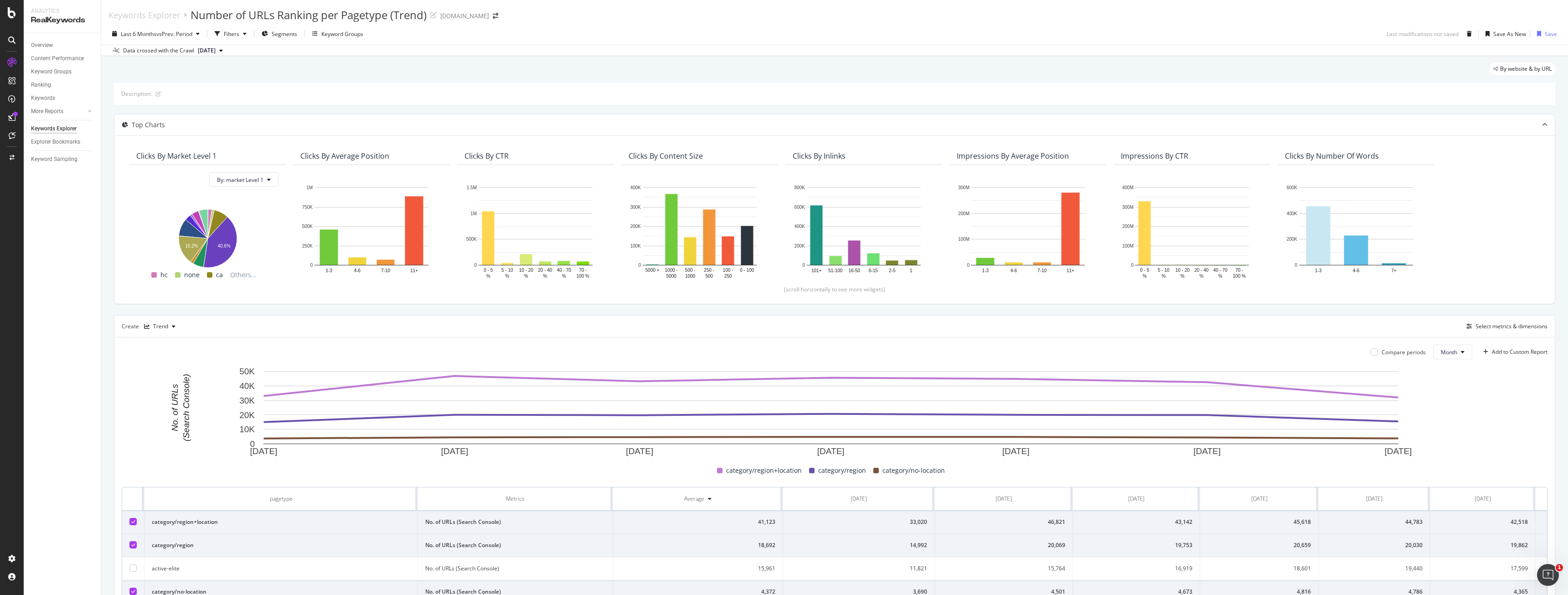
click at [530, 474] on div "category/region+location category/region category/no-location" at bounding box center [831, 471] width 1426 height 11
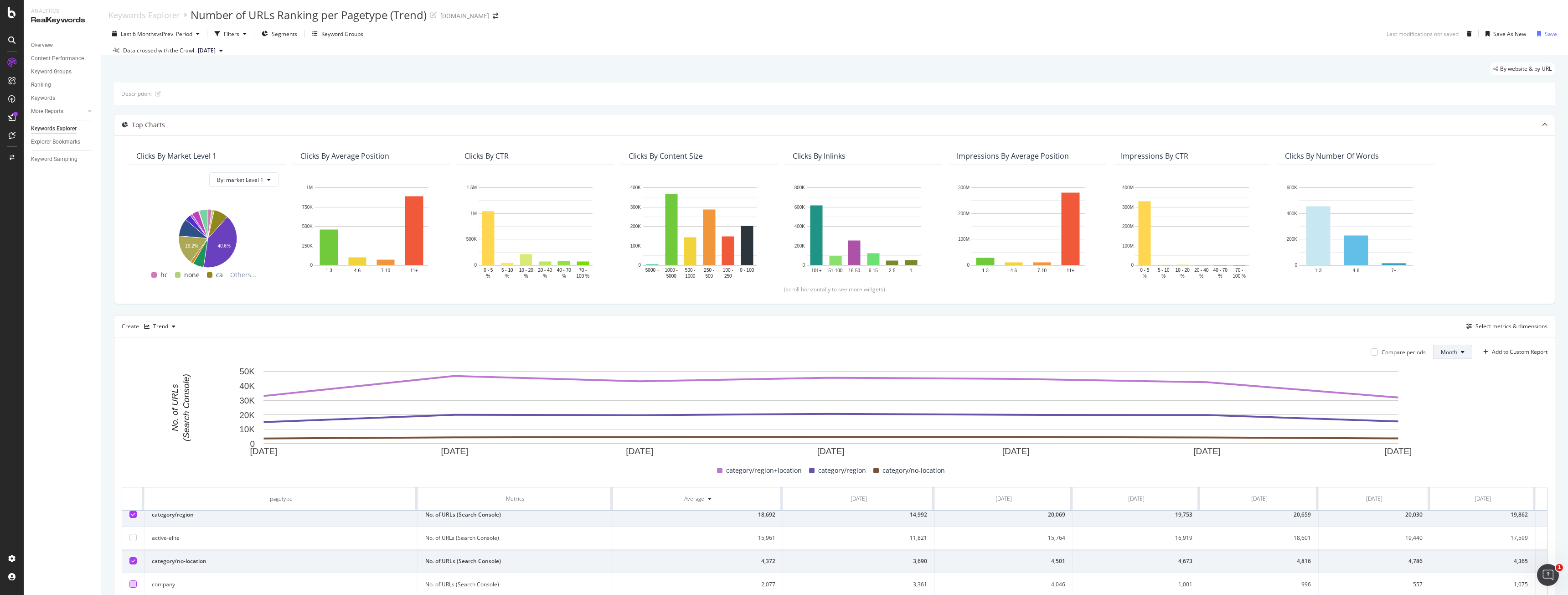
click at [1459, 351] on button "Month" at bounding box center [1452, 352] width 39 height 15
click at [1444, 388] on span "Week" at bounding box center [1441, 387] width 18 height 8
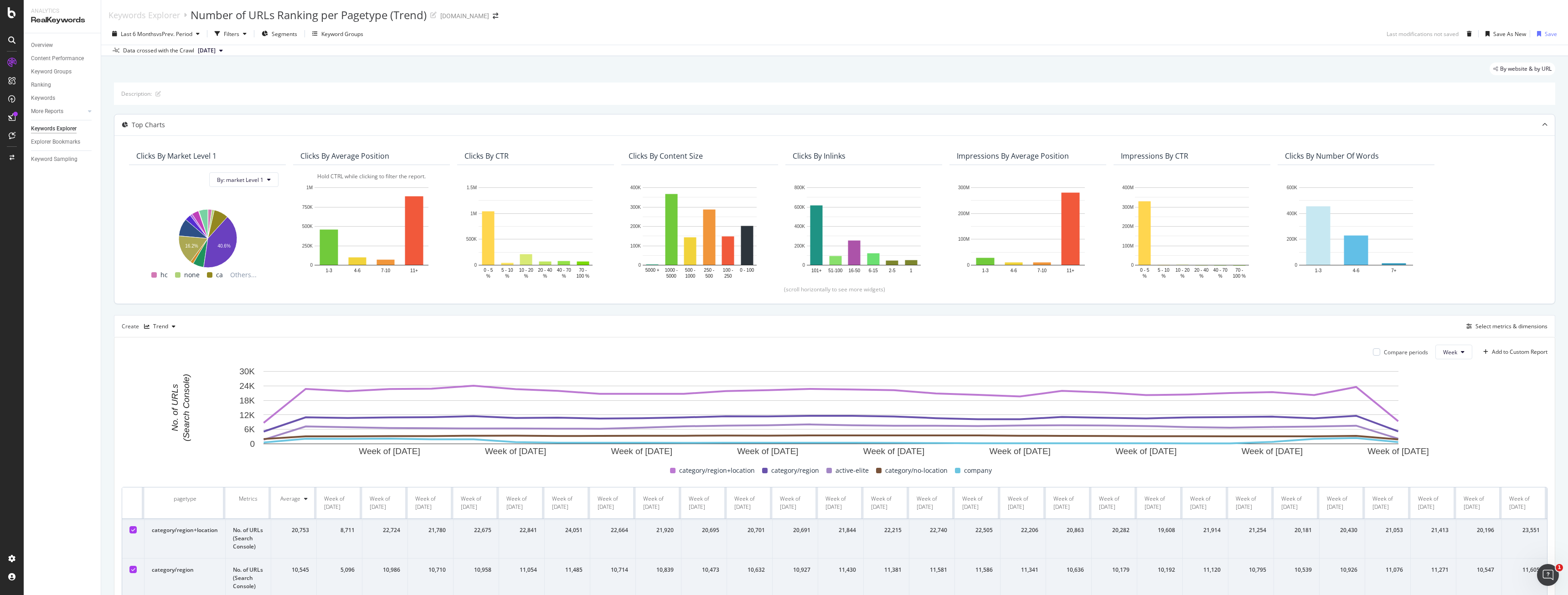
scroll to position [228, 0]
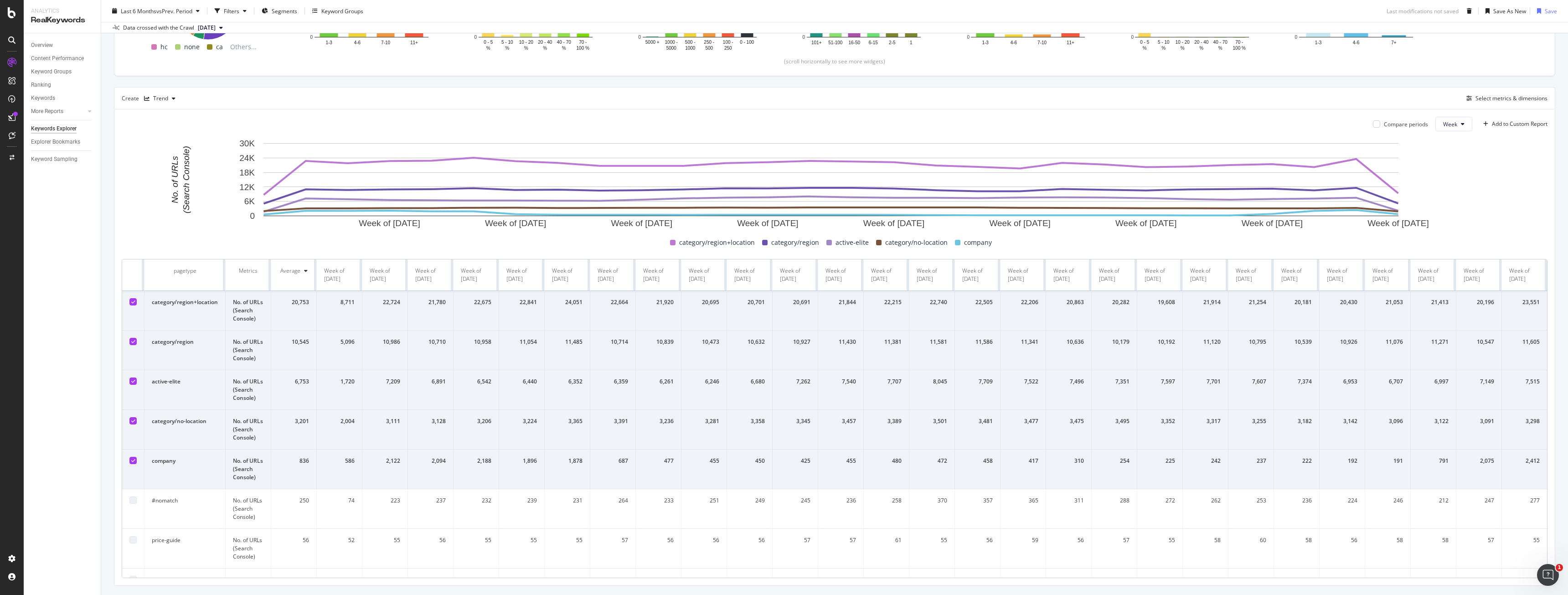
click at [136, 457] on td at bounding box center [133, 469] width 23 height 40
click at [135, 459] on icon at bounding box center [133, 460] width 4 height 4
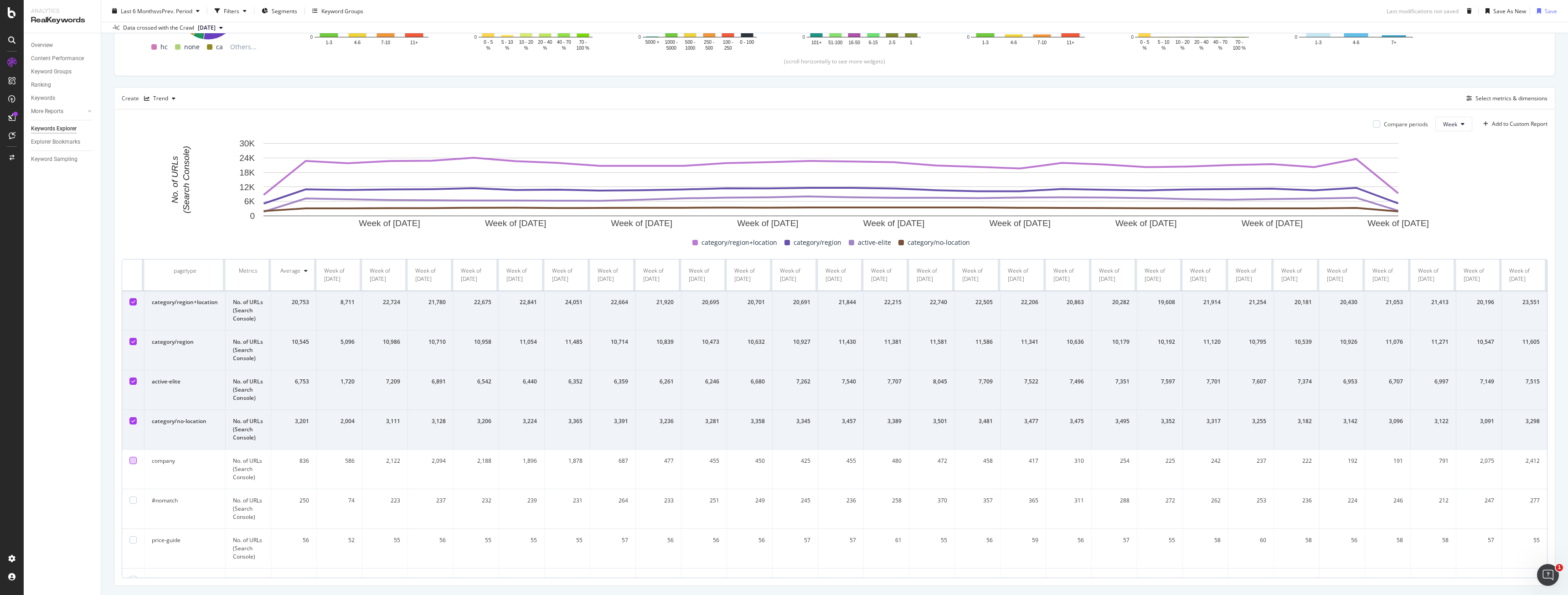
click at [130, 420] on div at bounding box center [133, 421] width 7 height 7
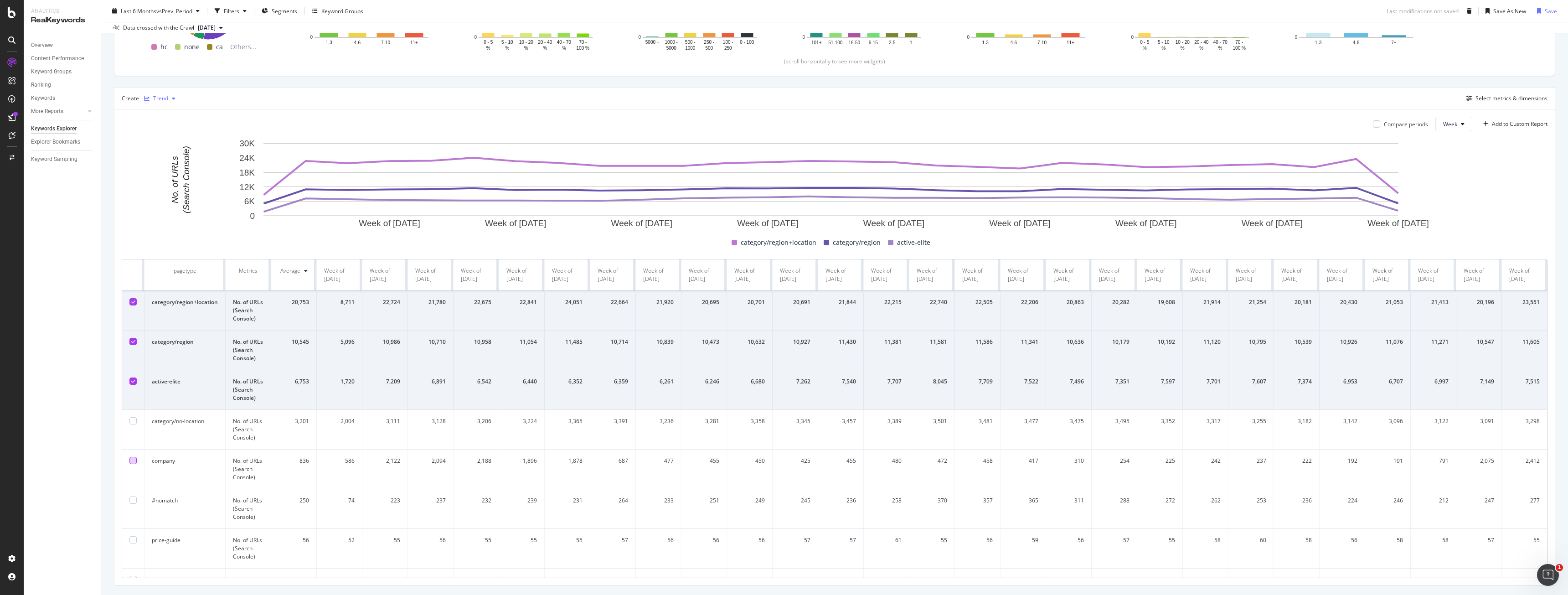
click at [161, 101] on div "Trend" at bounding box center [161, 98] width 15 height 5
click at [174, 113] on div "Table" at bounding box center [169, 113] width 14 height 8
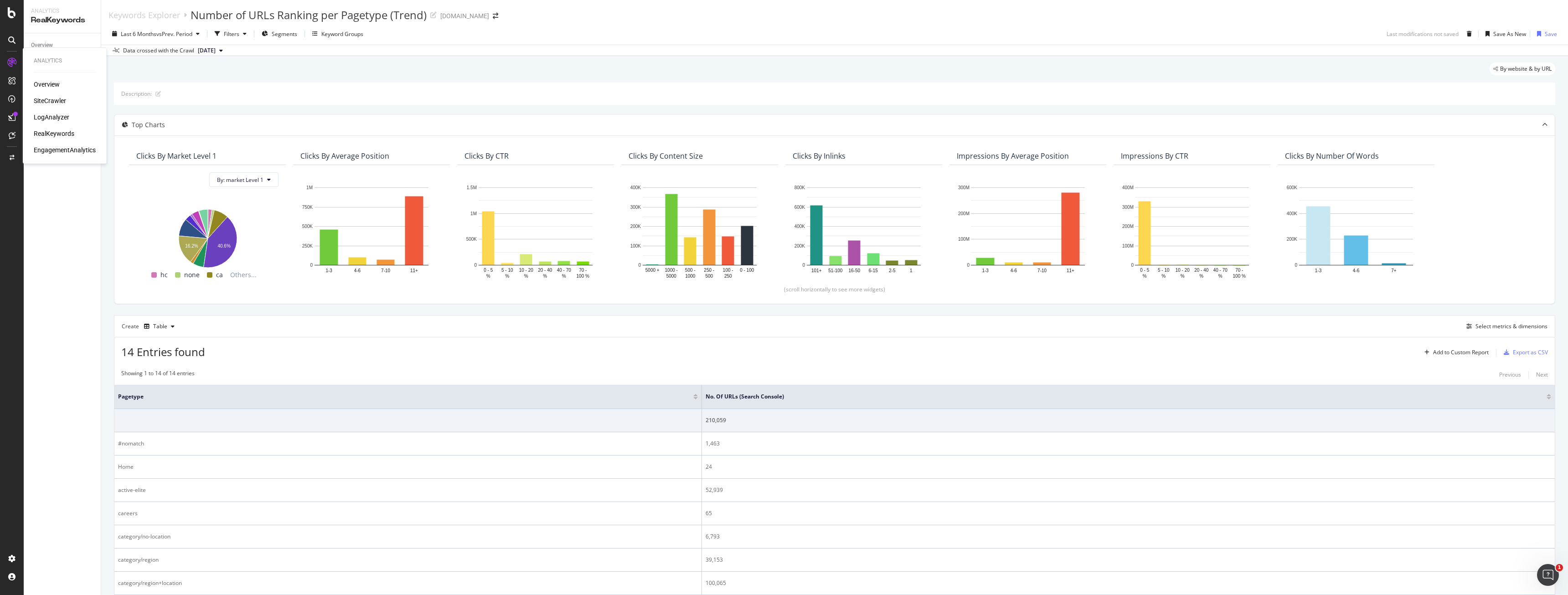
click at [49, 97] on div "SiteCrawler" at bounding box center [49, 100] width 32 height 9
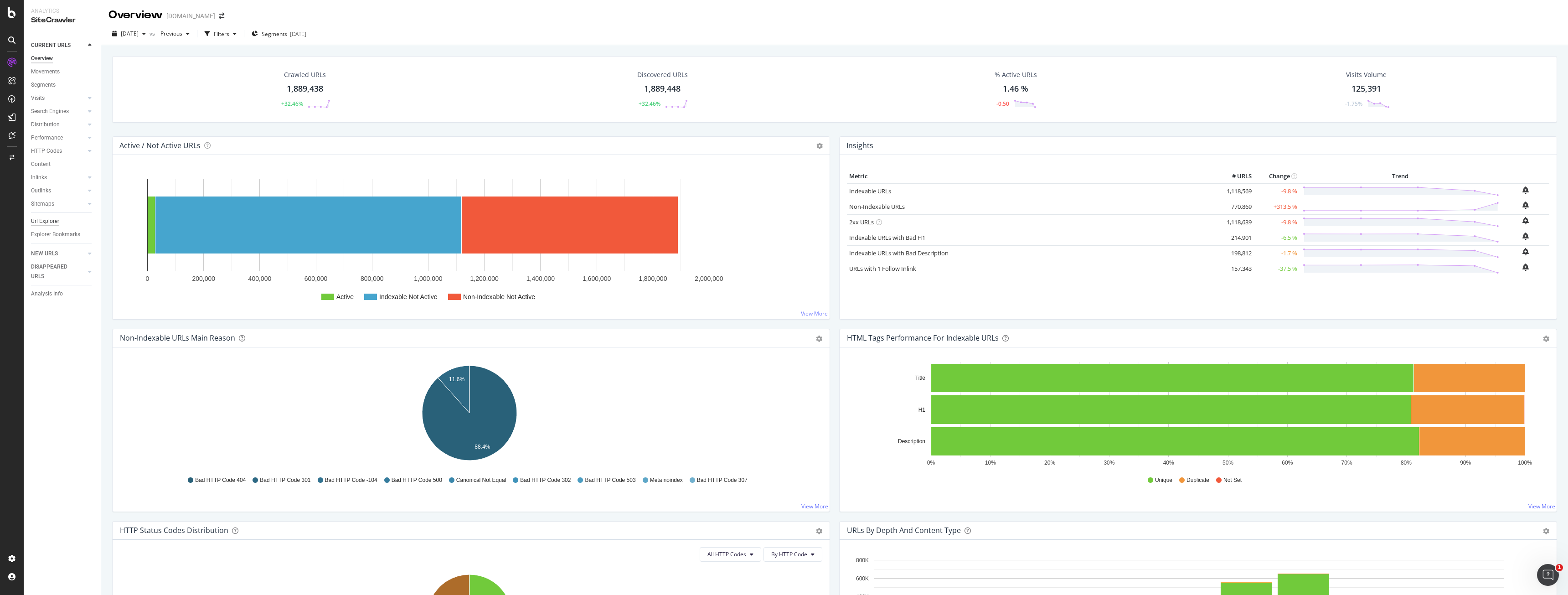
click at [55, 221] on div "Url Explorer" at bounding box center [45, 222] width 28 height 10
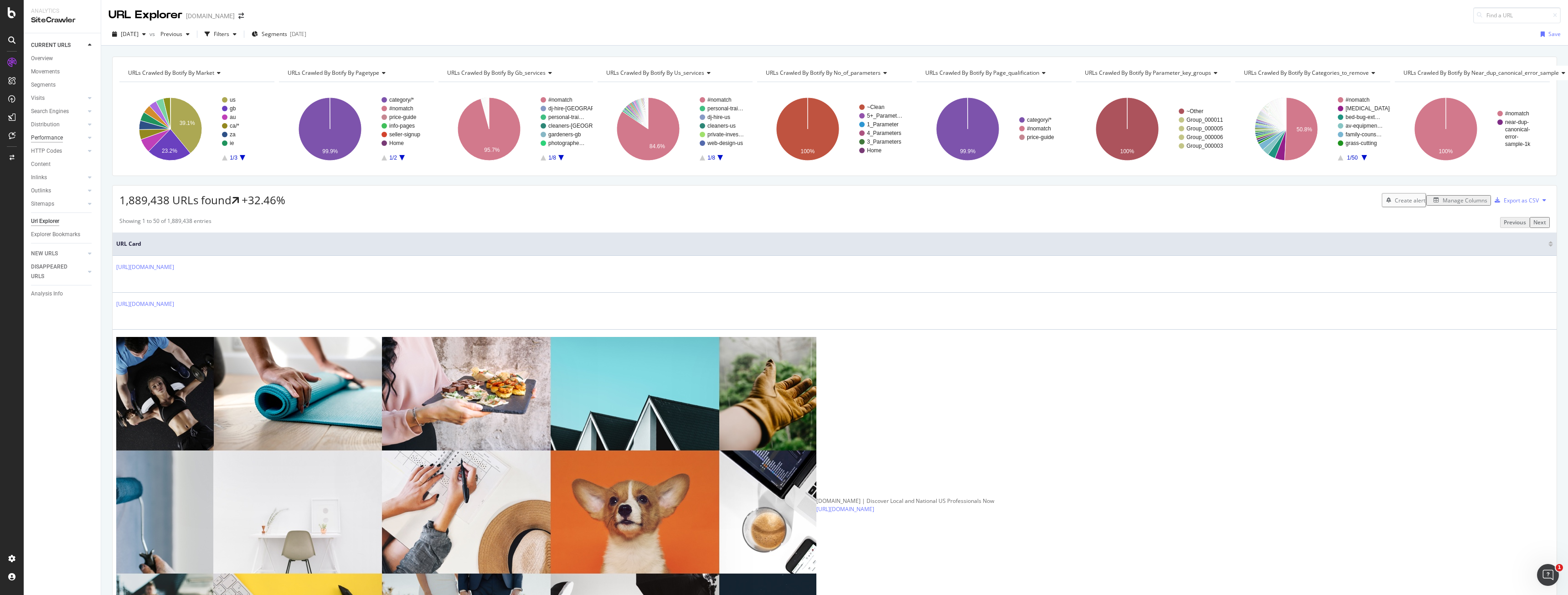
click at [57, 139] on div "Performance" at bounding box center [47, 138] width 32 height 10
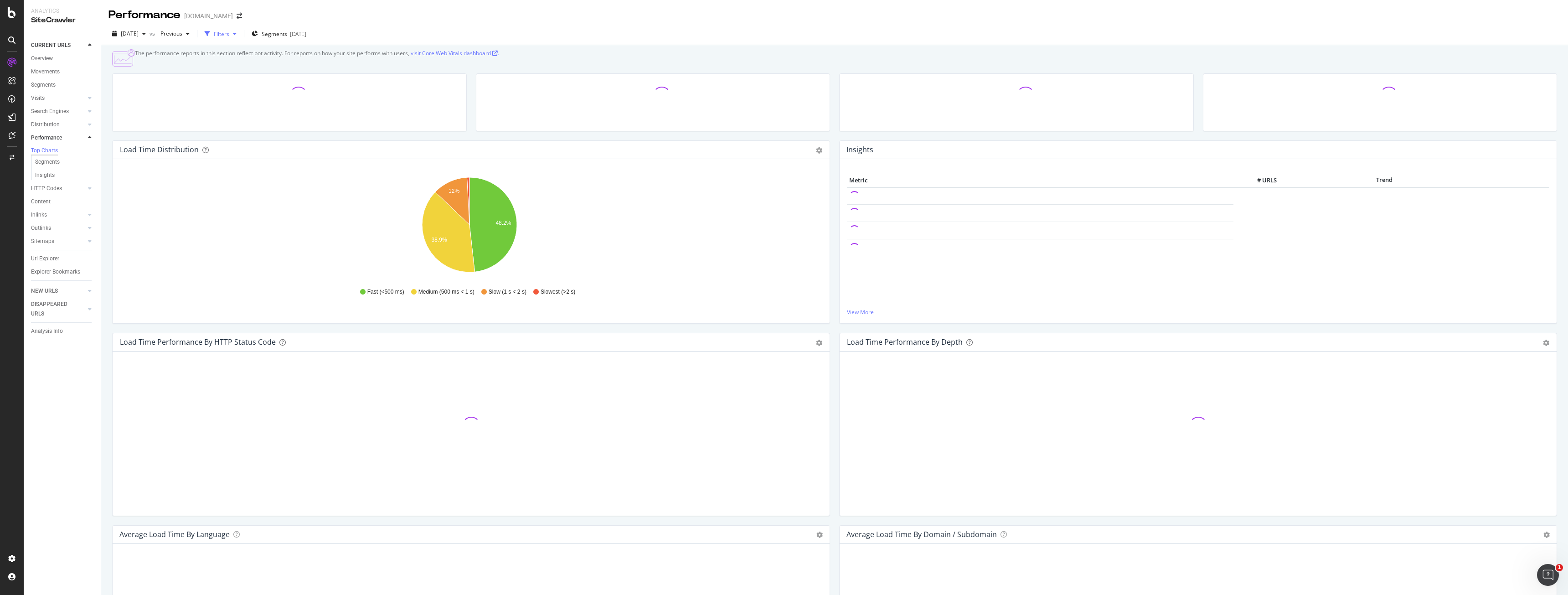
click at [229, 37] on div "Filters" at bounding box center [221, 33] width 15 height 8
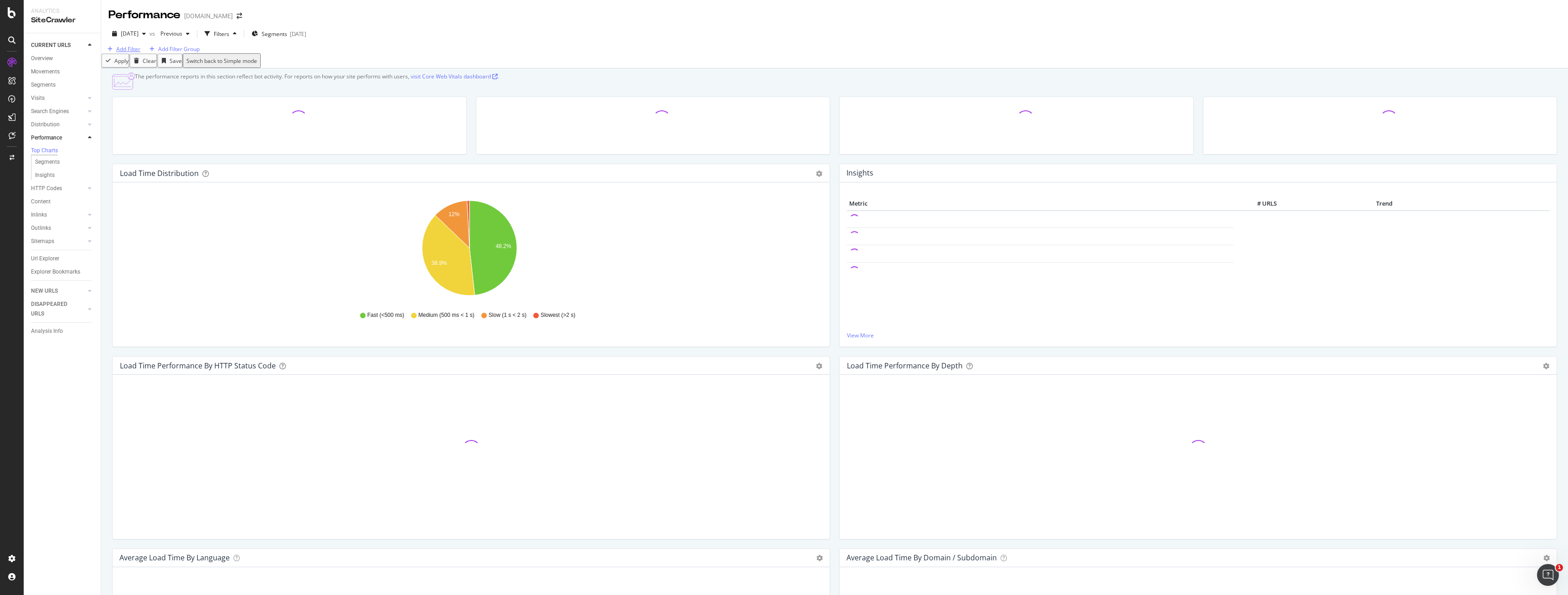
click at [137, 53] on div "Add Filter" at bounding box center [122, 49] width 37 height 8
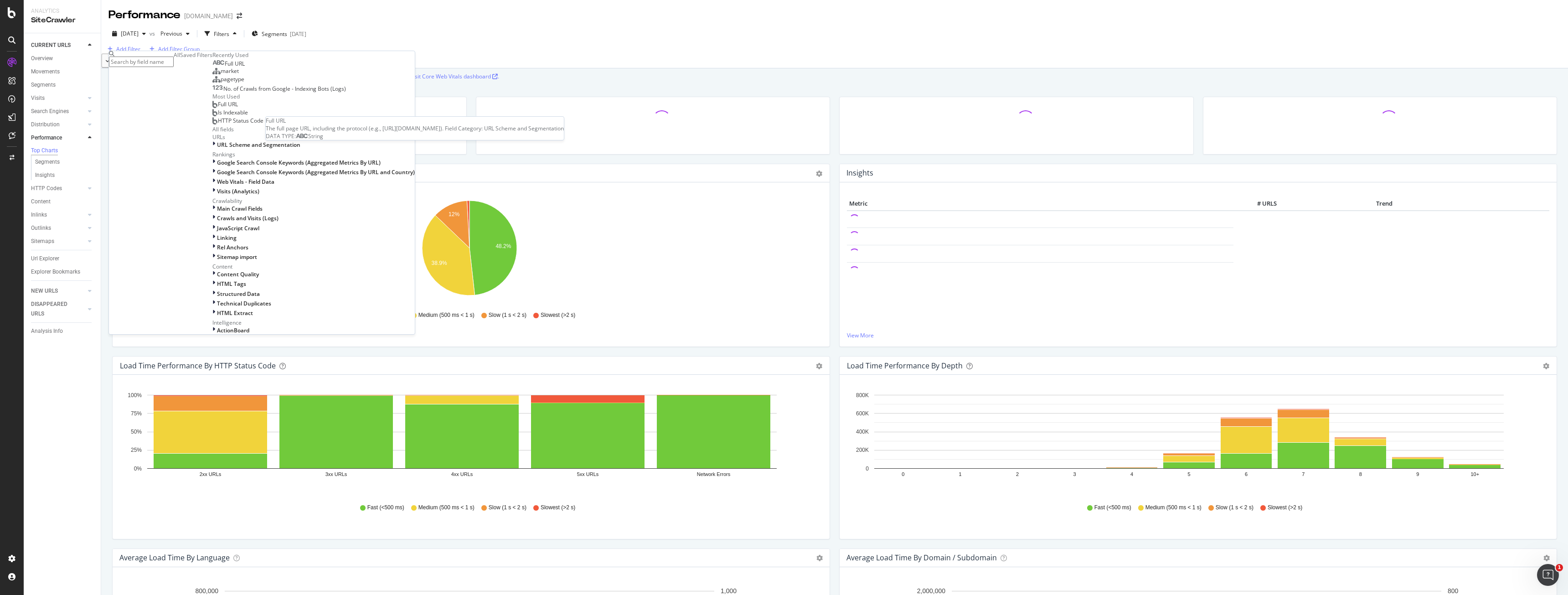
click at [225, 68] on span "Full URL" at bounding box center [234, 63] width 20 height 8
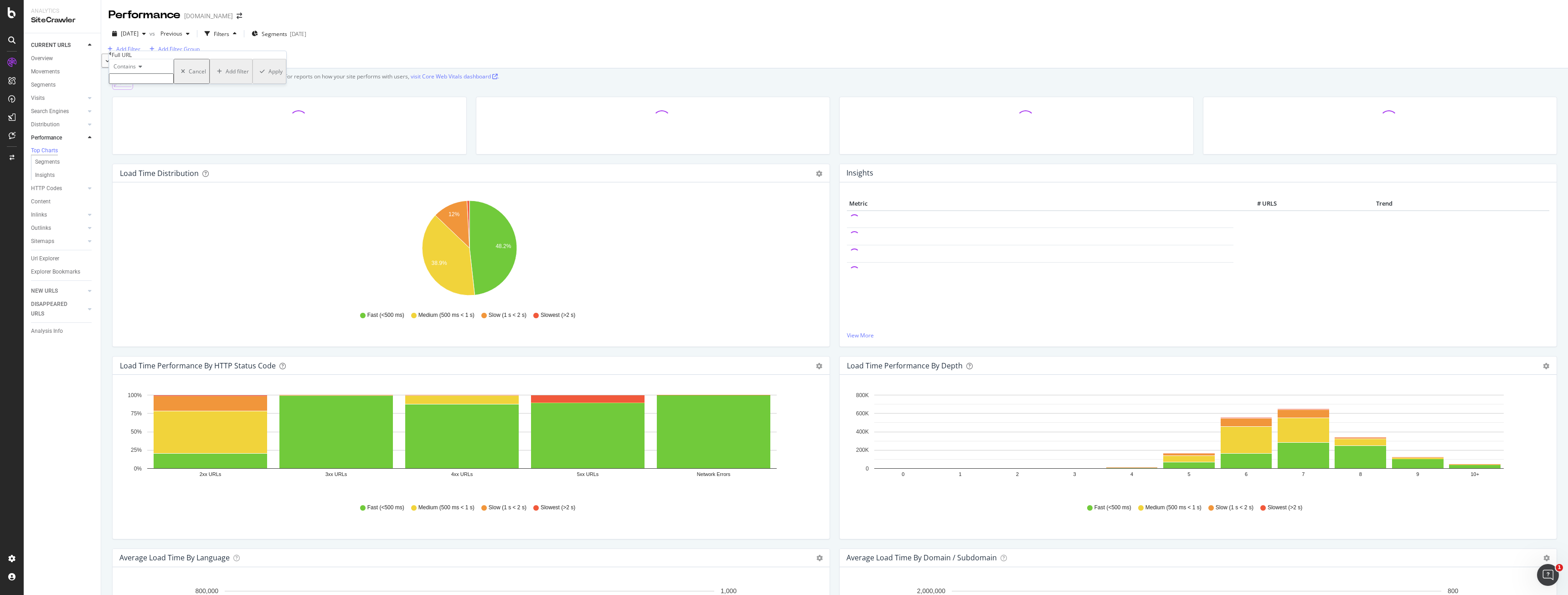
click at [166, 84] on input "text" at bounding box center [141, 79] width 65 height 10
paste input "https://www.bark.com/en/us/personal-trainer/new-york/"
type input "https://www.bark.com/en/us/personal-trainer/new-york/"
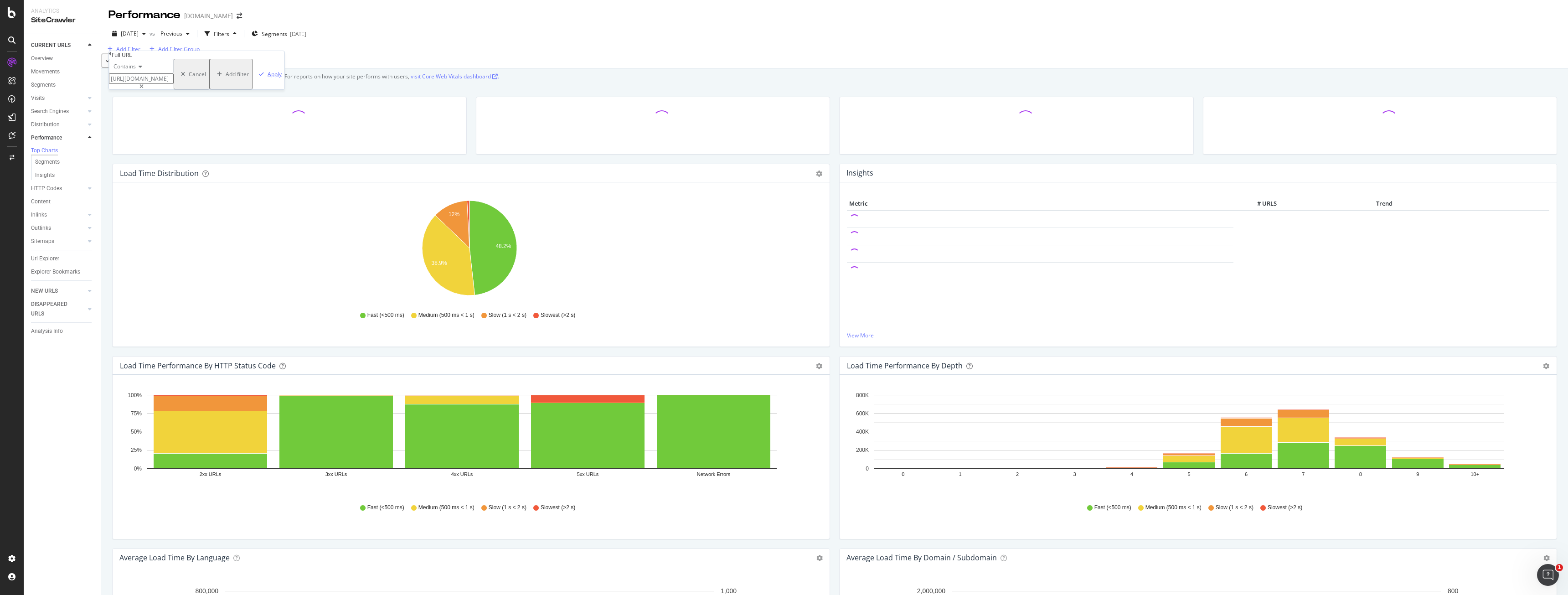
click at [255, 89] on div "Apply" at bounding box center [268, 74] width 26 height 30
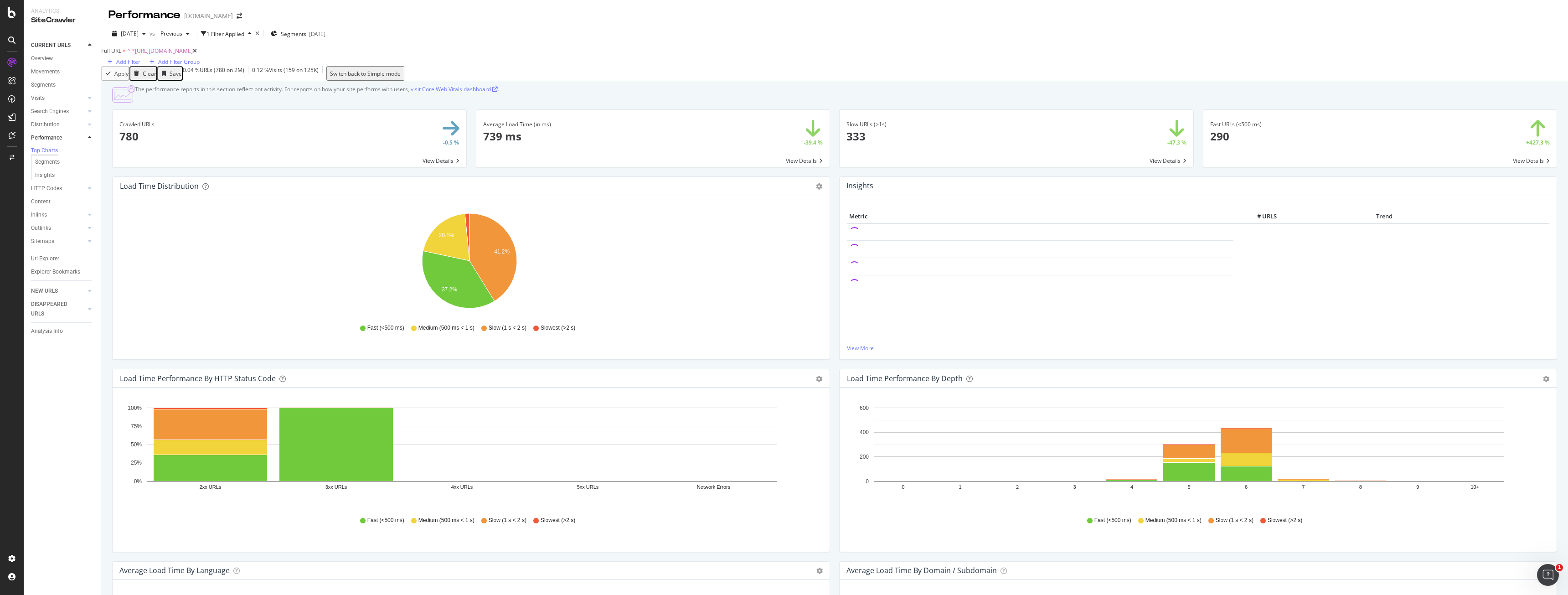
click at [189, 55] on span "^.*https://www.bark.com/en/us/personal-trainer/new-york/.*$" at bounding box center [160, 51] width 66 height 8
click at [130, 69] on span "Contains" at bounding box center [124, 65] width 23 height 8
click at [153, 82] on div "Equal to" at bounding box center [141, 77] width 64 height 10
click at [253, 88] on button "Apply" at bounding box center [268, 73] width 32 height 30
